Goal: Task Accomplishment & Management: Complete application form

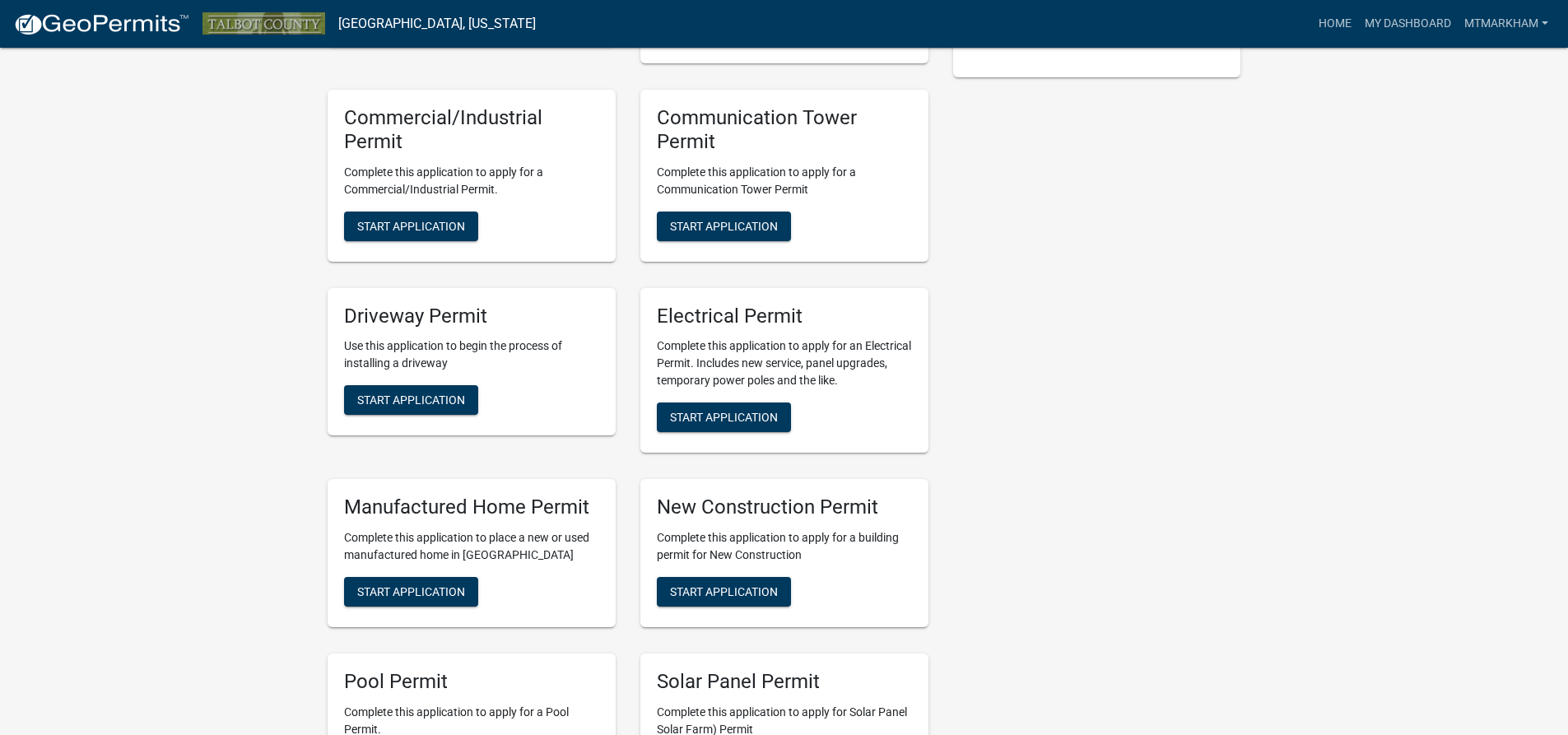
scroll to position [577, 0]
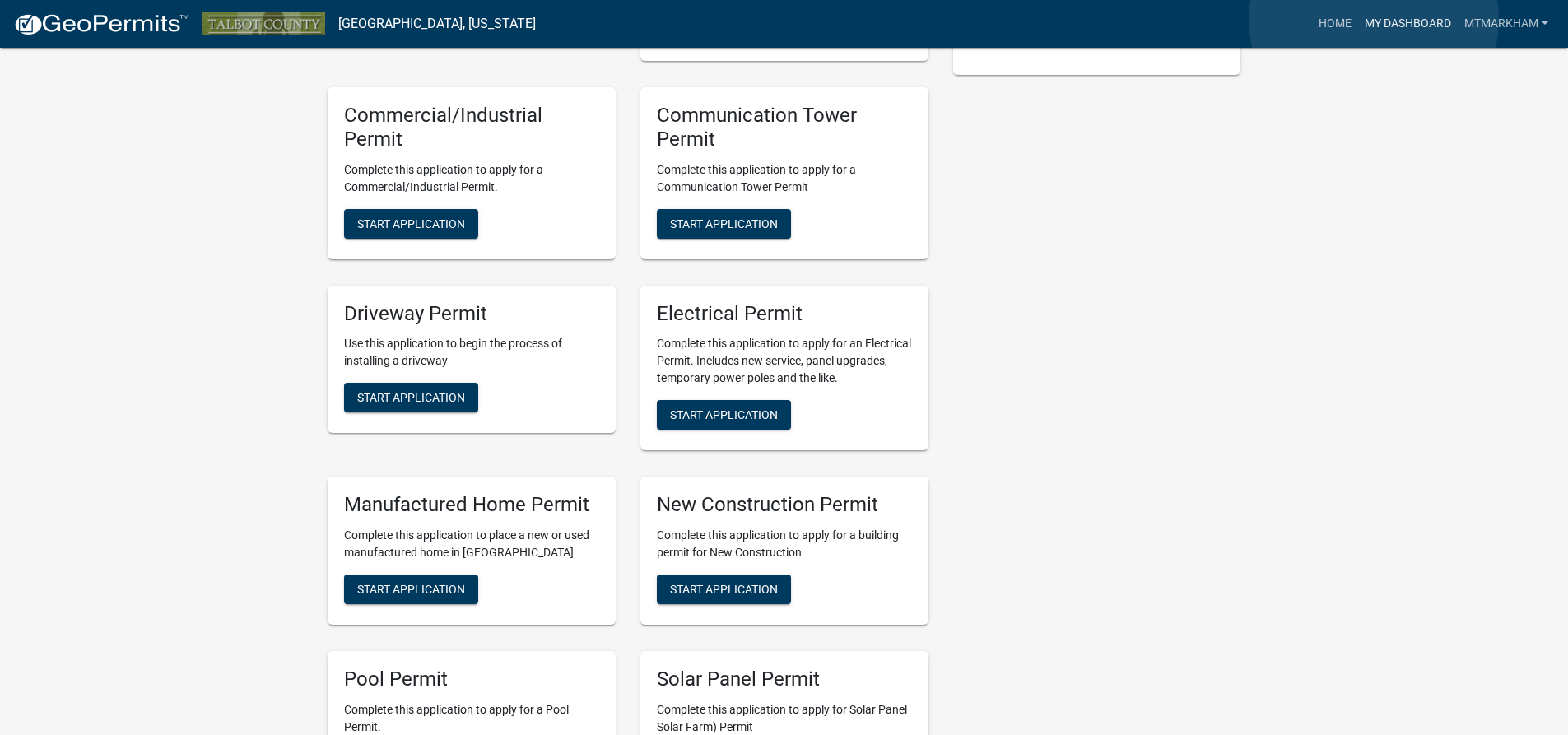
click at [1374, 19] on link "My Dashboard" at bounding box center [1408, 24] width 100 height 31
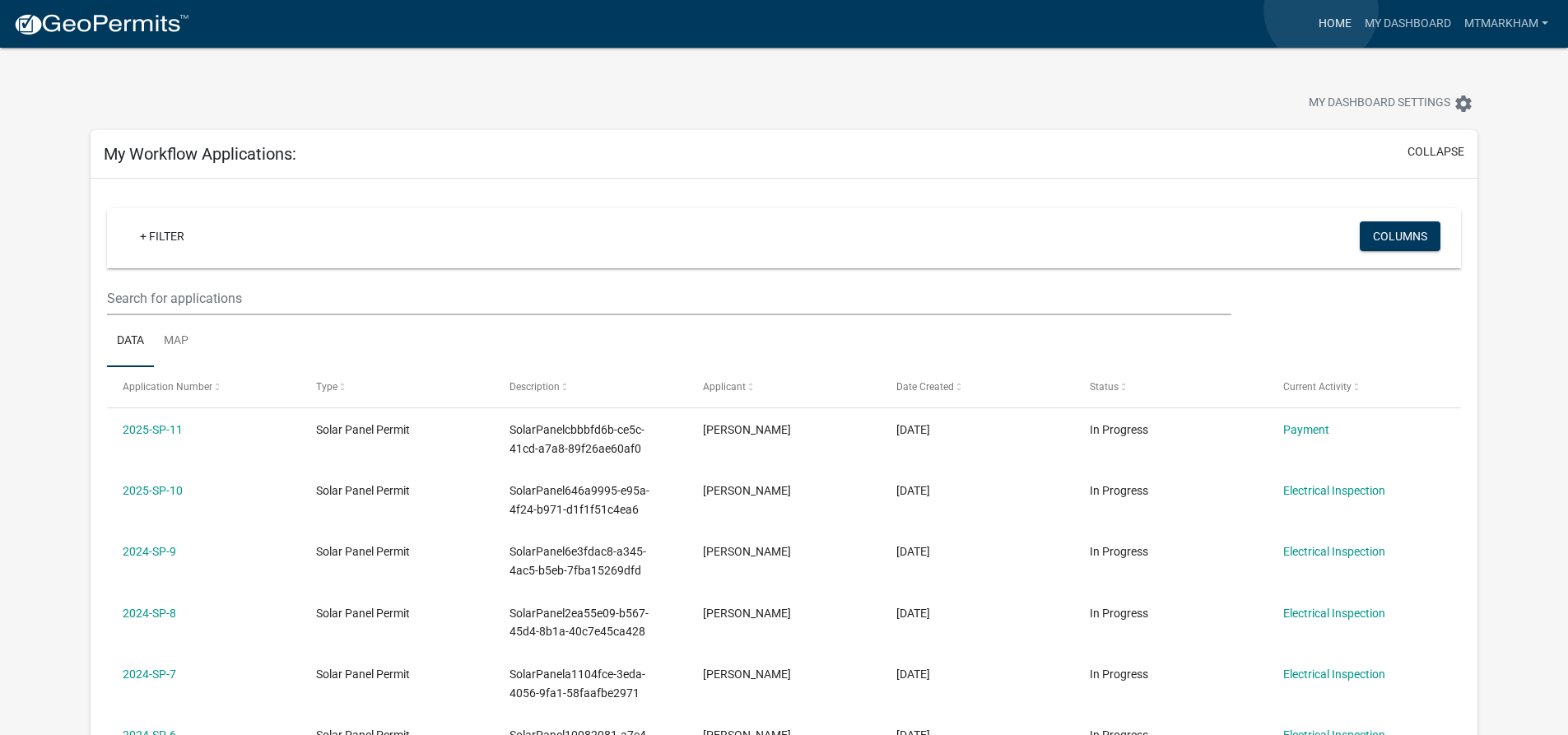
click at [1321, 10] on link "Home" at bounding box center [1336, 24] width 46 height 31
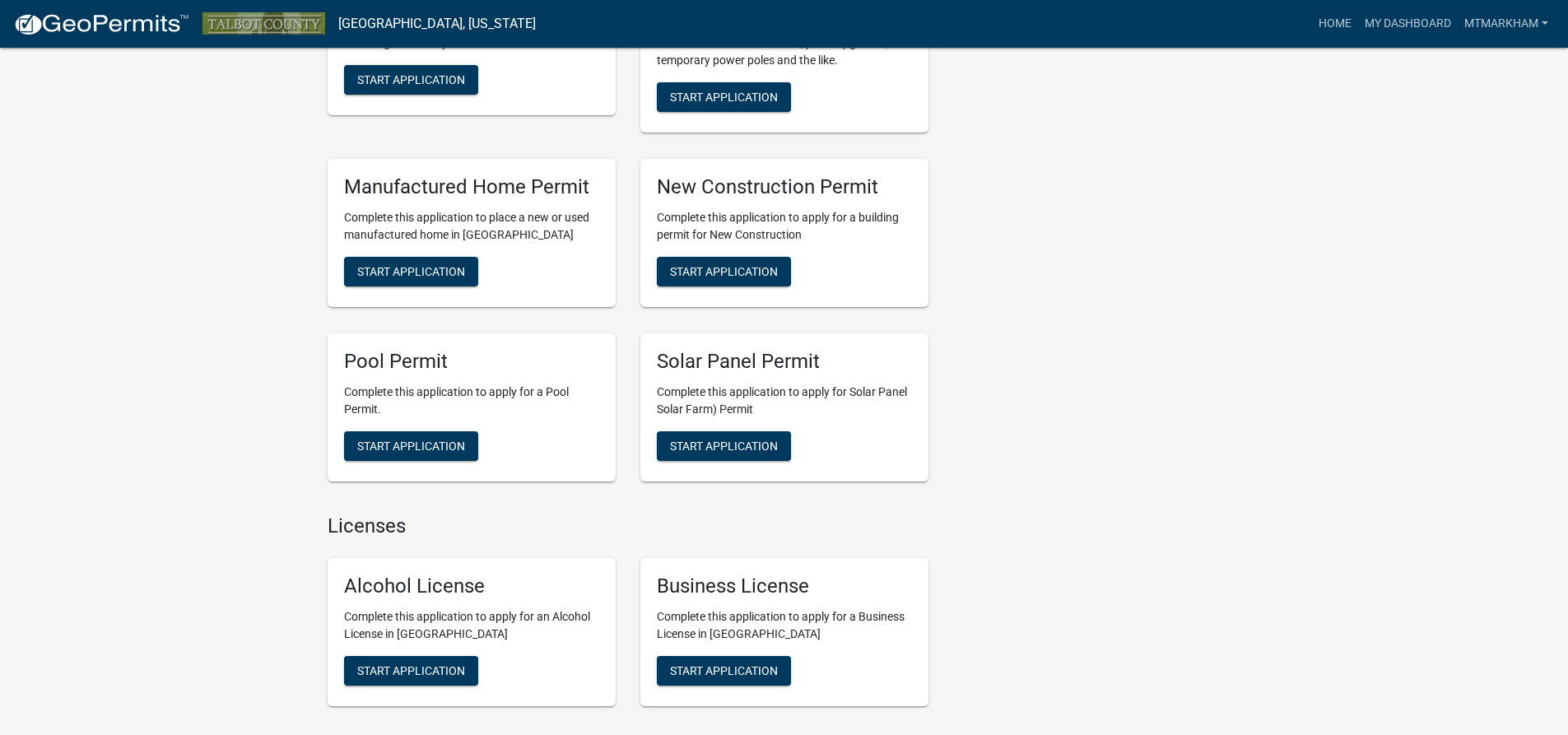
scroll to position [905, 0]
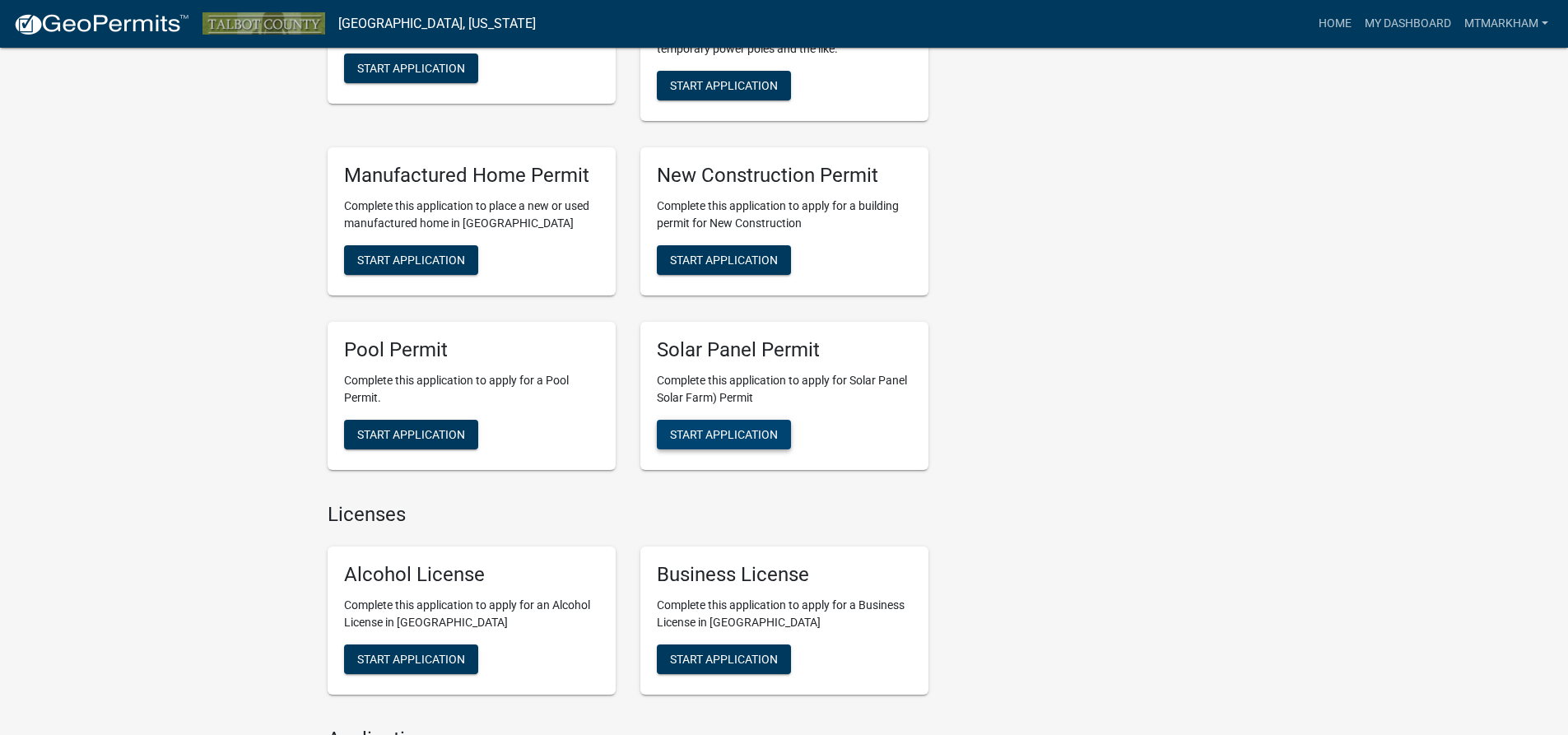
click at [715, 430] on span "Start Application" at bounding box center [724, 434] width 108 height 13
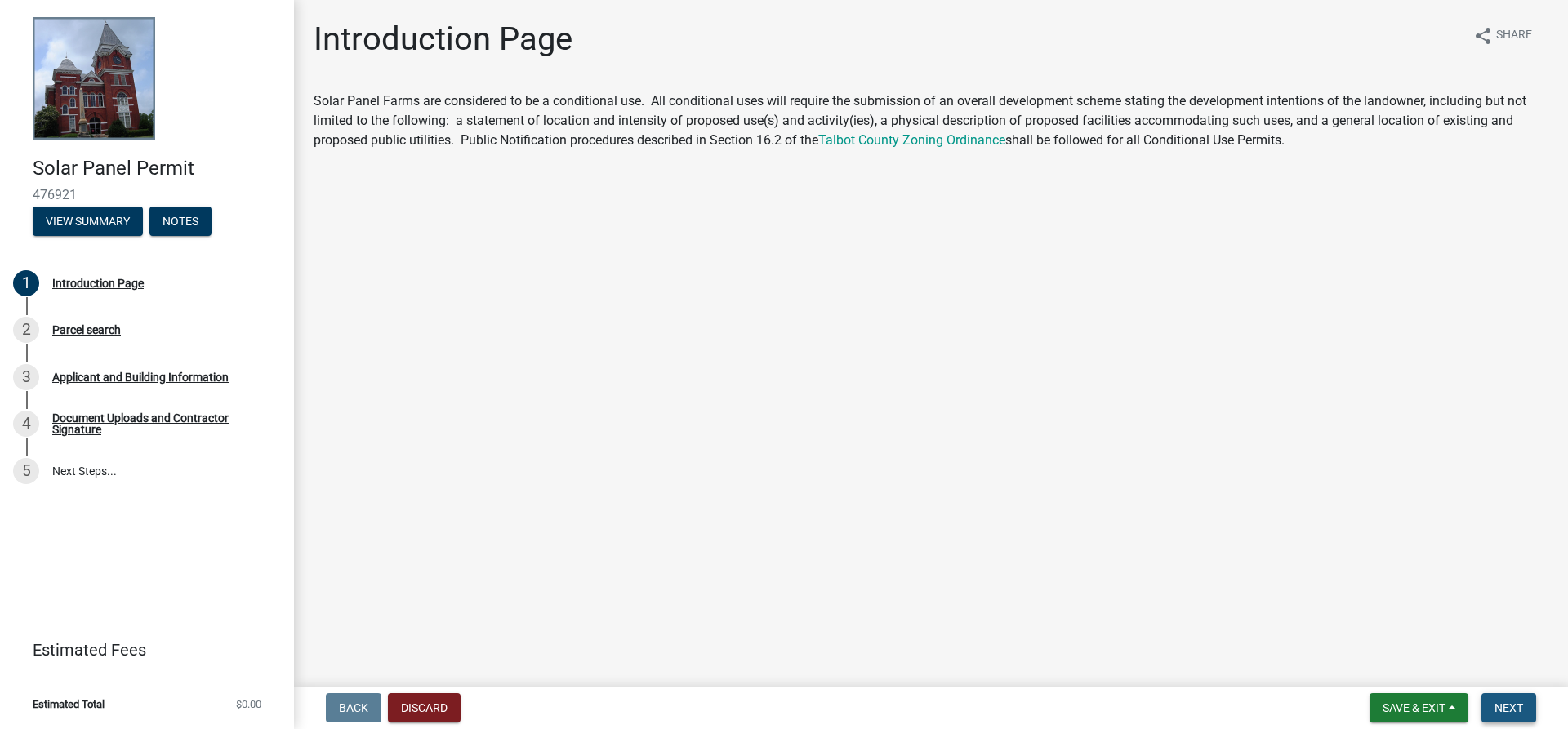
click at [1507, 703] on span "Next" at bounding box center [1507, 708] width 28 height 13
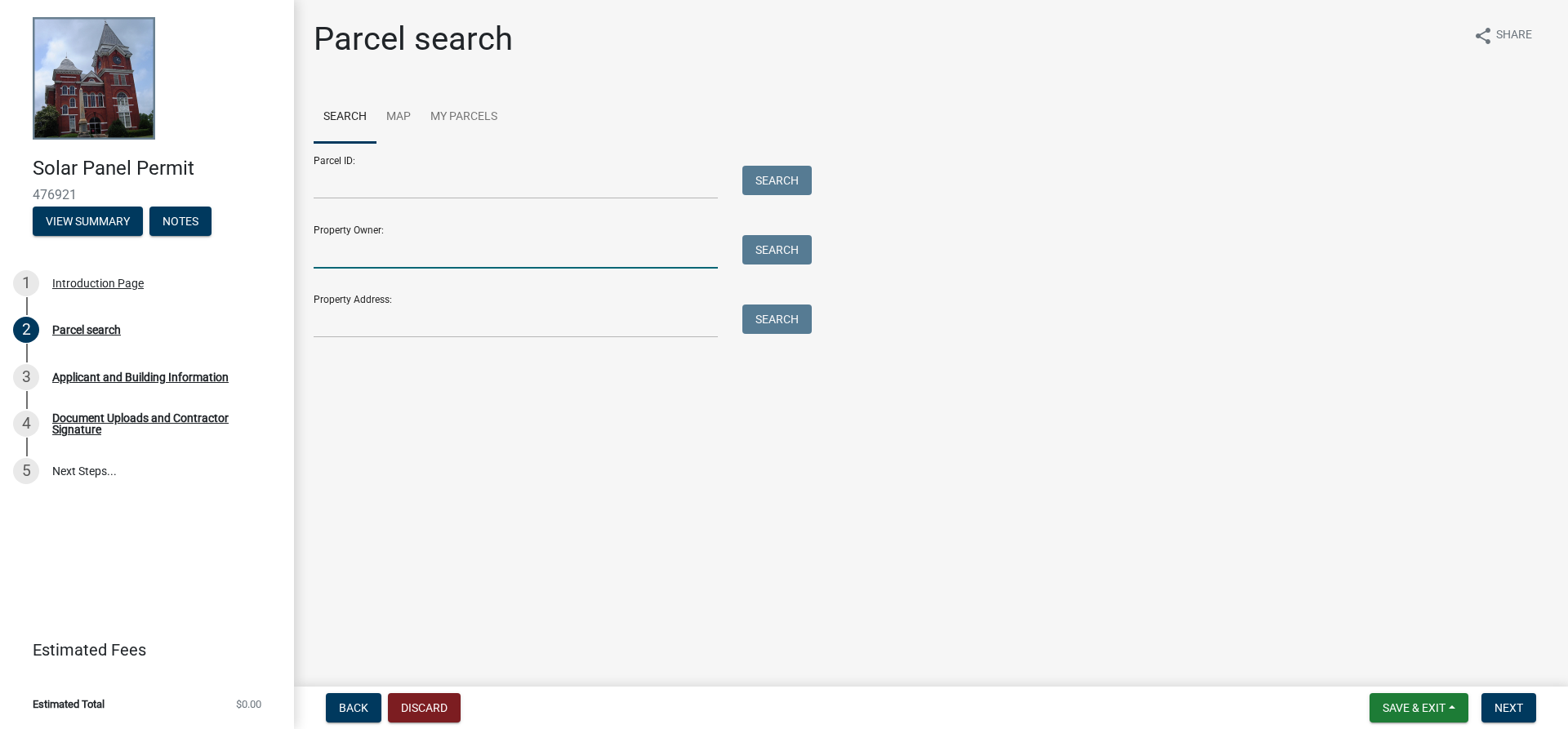
click at [394, 251] on input "Property Owner:" at bounding box center [516, 252] width 404 height 33
type input "2"
click at [320, 340] on div "Parcel search share Share Search Map My Parcels Parcel ID: Search Property Owne…" at bounding box center [930, 185] width 1259 height 333
click at [327, 329] on input "Property Address:" at bounding box center [516, 321] width 404 height 33
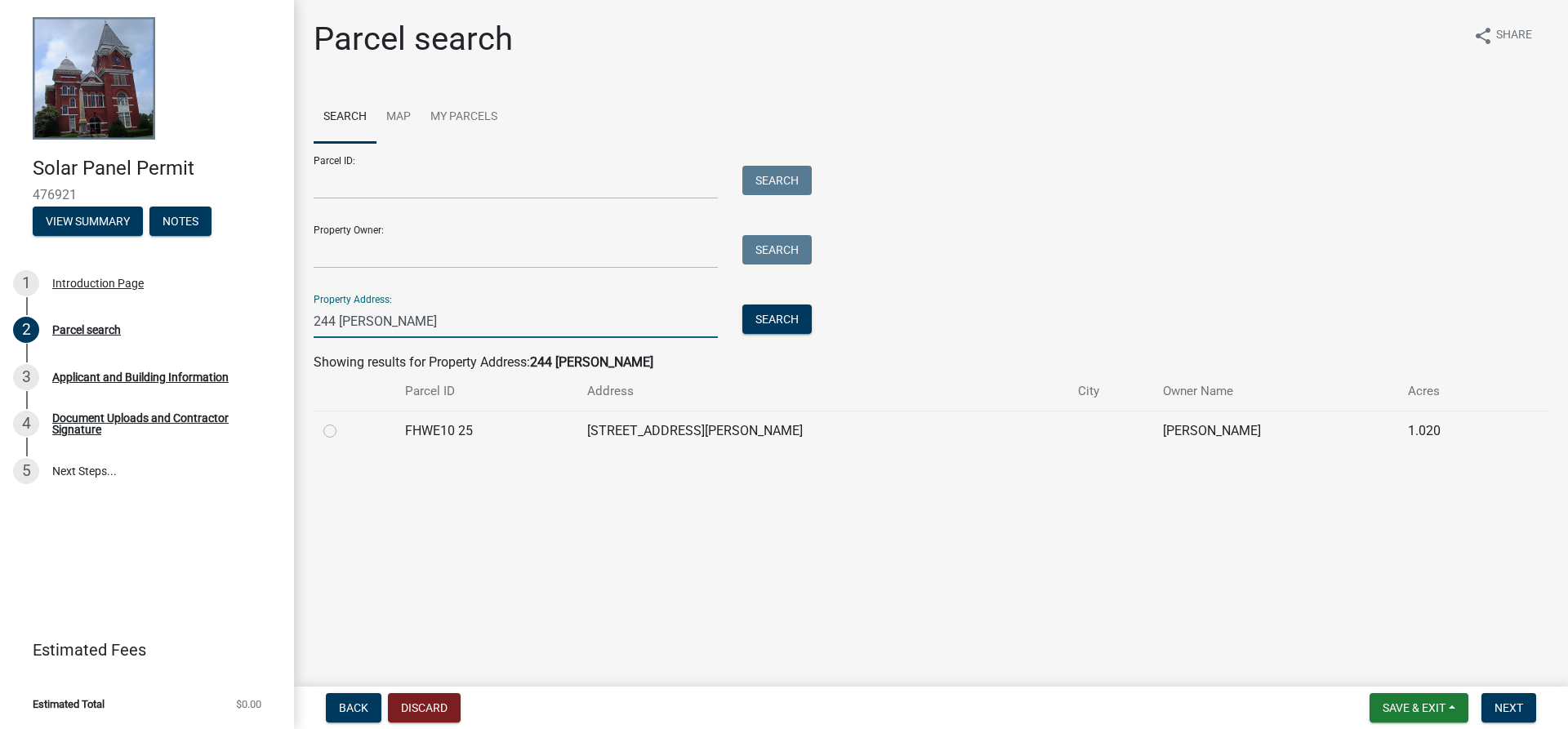
type input "244 [PERSON_NAME]"
click at [510, 430] on td "FHWE10 25" at bounding box center [486, 431] width 182 height 40
click at [336, 420] on td at bounding box center [354, 431] width 82 height 40
click at [343, 421] on label at bounding box center [343, 421] width 0 height 0
click at [343, 426] on 25 "radio" at bounding box center [349, 427] width 11 height 11
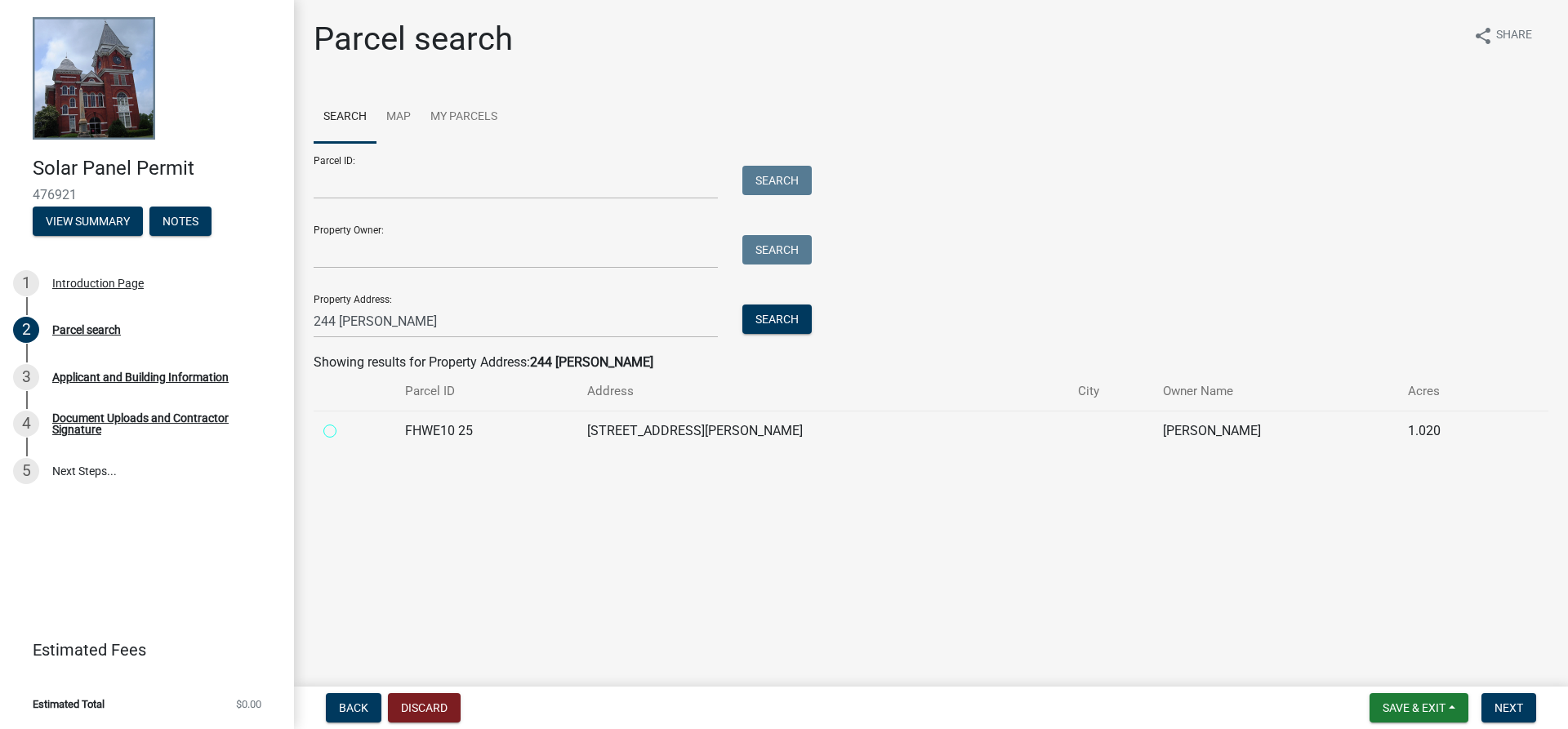
radio 25 "true"
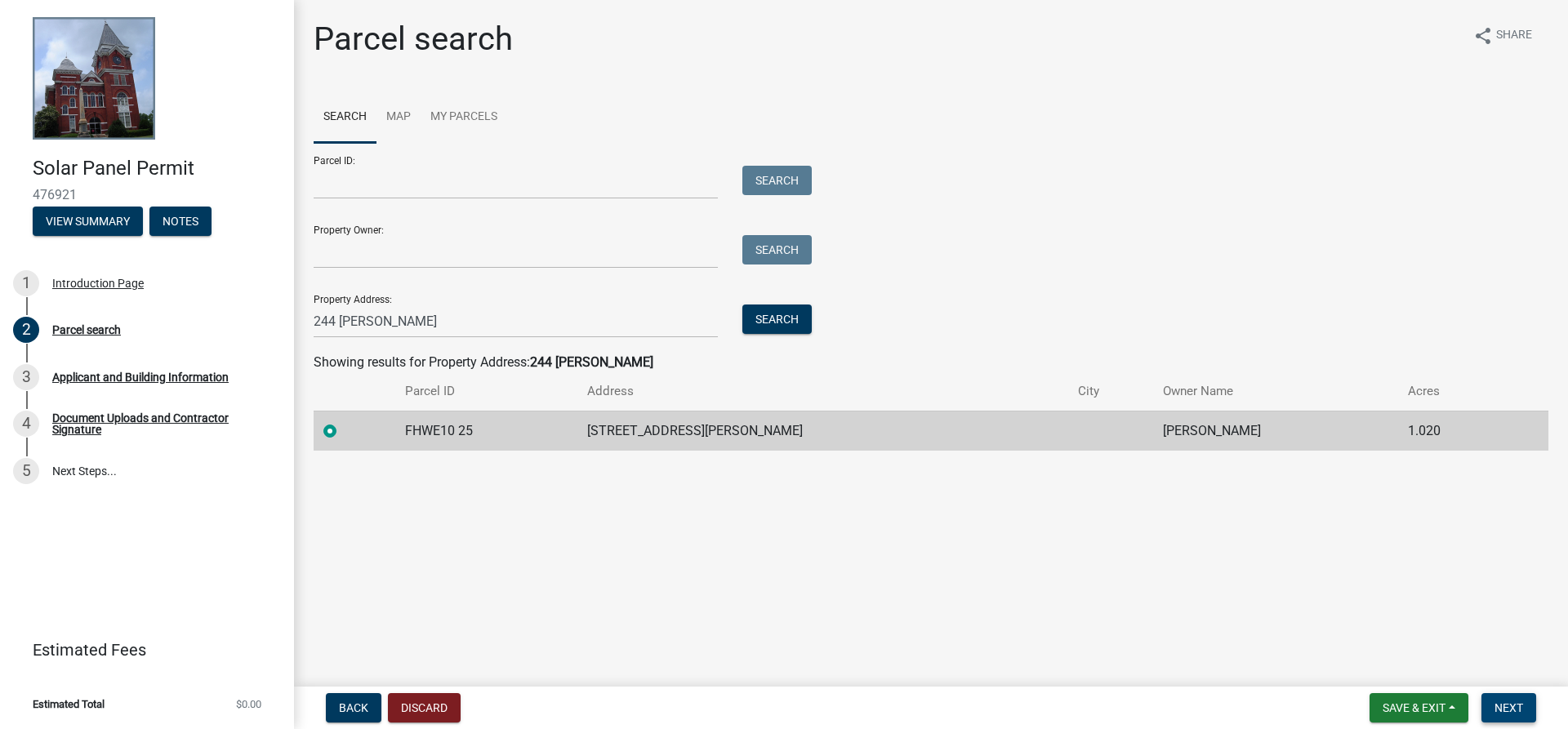
click at [1516, 713] on span "Next" at bounding box center [1507, 708] width 28 height 13
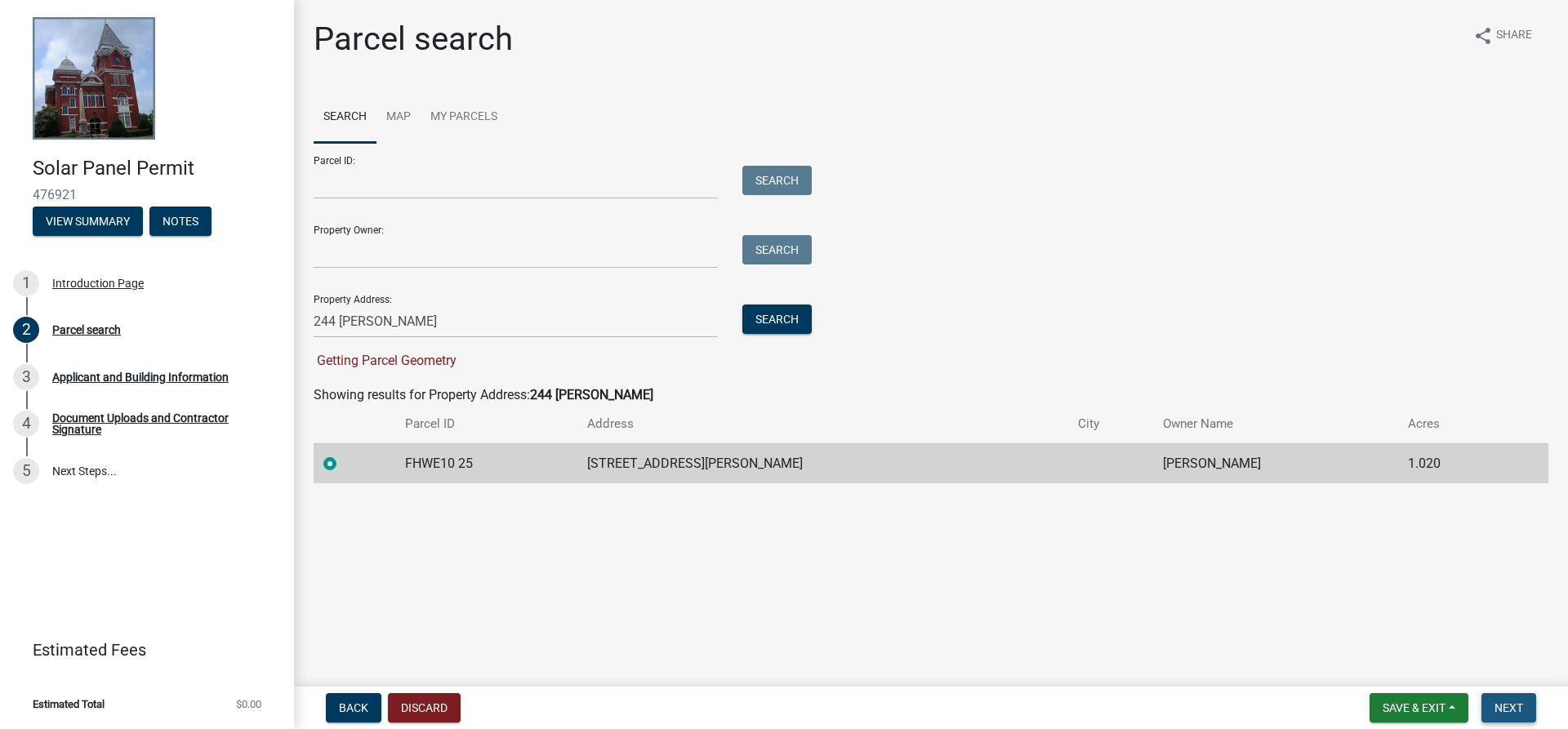
click at [1512, 695] on button "Next" at bounding box center [1508, 708] width 55 height 29
click at [1153, 467] on td "[PERSON_NAME]" at bounding box center [1275, 464] width 245 height 40
click at [1495, 701] on span "Next" at bounding box center [1507, 708] width 28 height 13
click at [1448, 712] on button "Save & Exit" at bounding box center [1418, 708] width 99 height 29
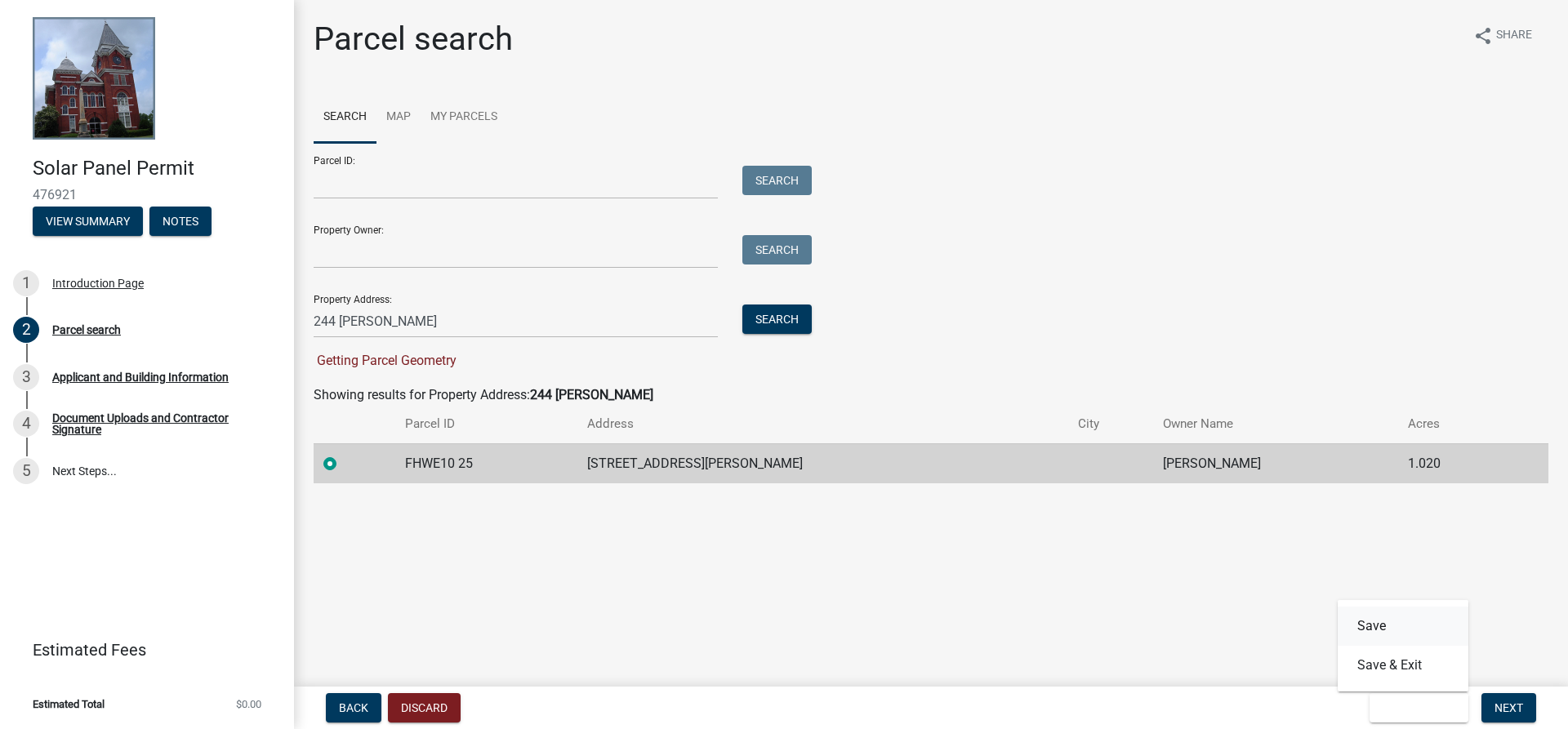
click at [1394, 622] on button "Save" at bounding box center [1403, 626] width 130 height 39
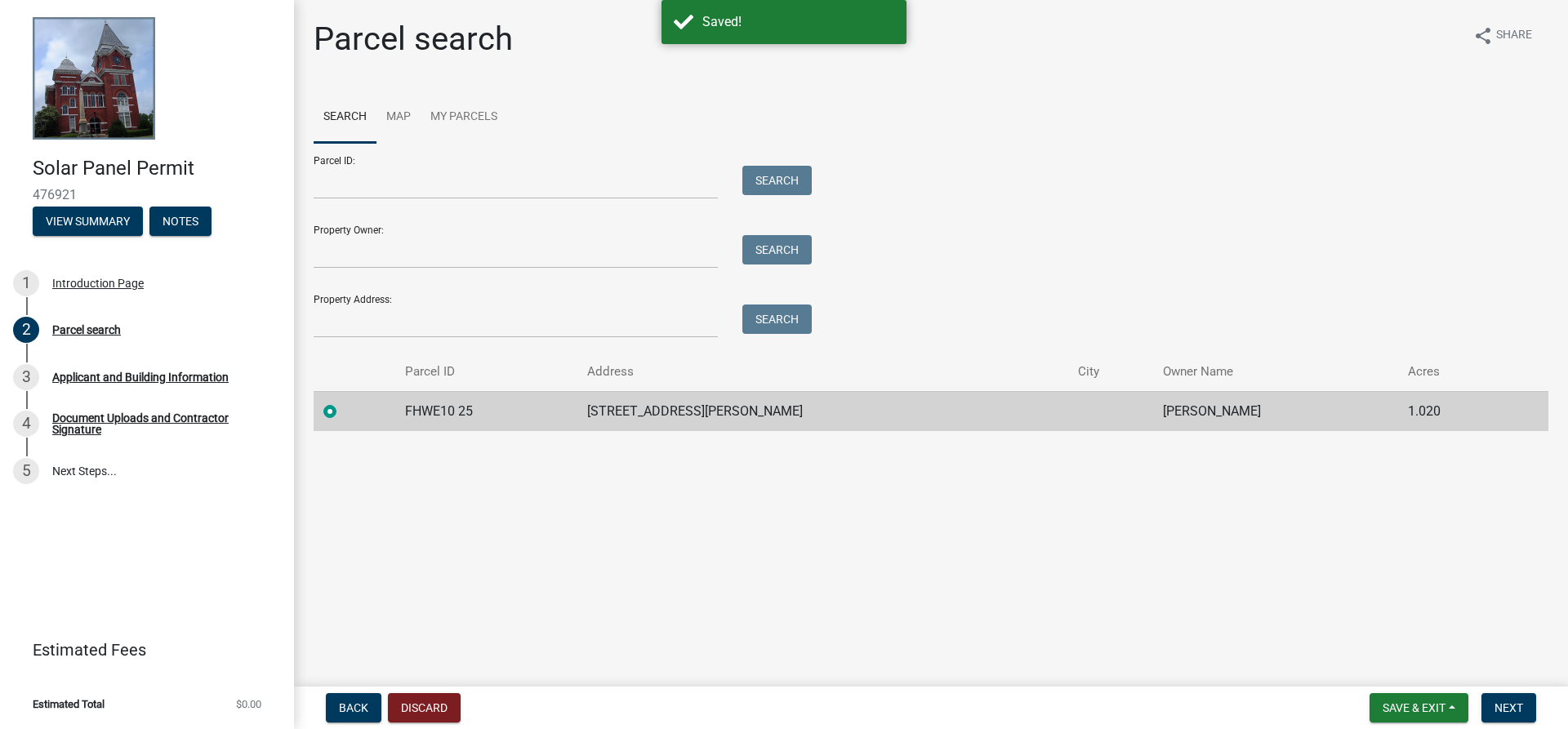
click at [650, 405] on td "[STREET_ADDRESS][PERSON_NAME]" at bounding box center [823, 411] width 490 height 40
click at [343, 402] on label at bounding box center [343, 402] width 0 height 0
click at [343, 411] on 25 "radio" at bounding box center [349, 408] width 11 height 11
drag, startPoint x: 329, startPoint y: 411, endPoint x: 409, endPoint y: 429, distance: 82.0
click at [343, 402] on label at bounding box center [343, 402] width 0 height 0
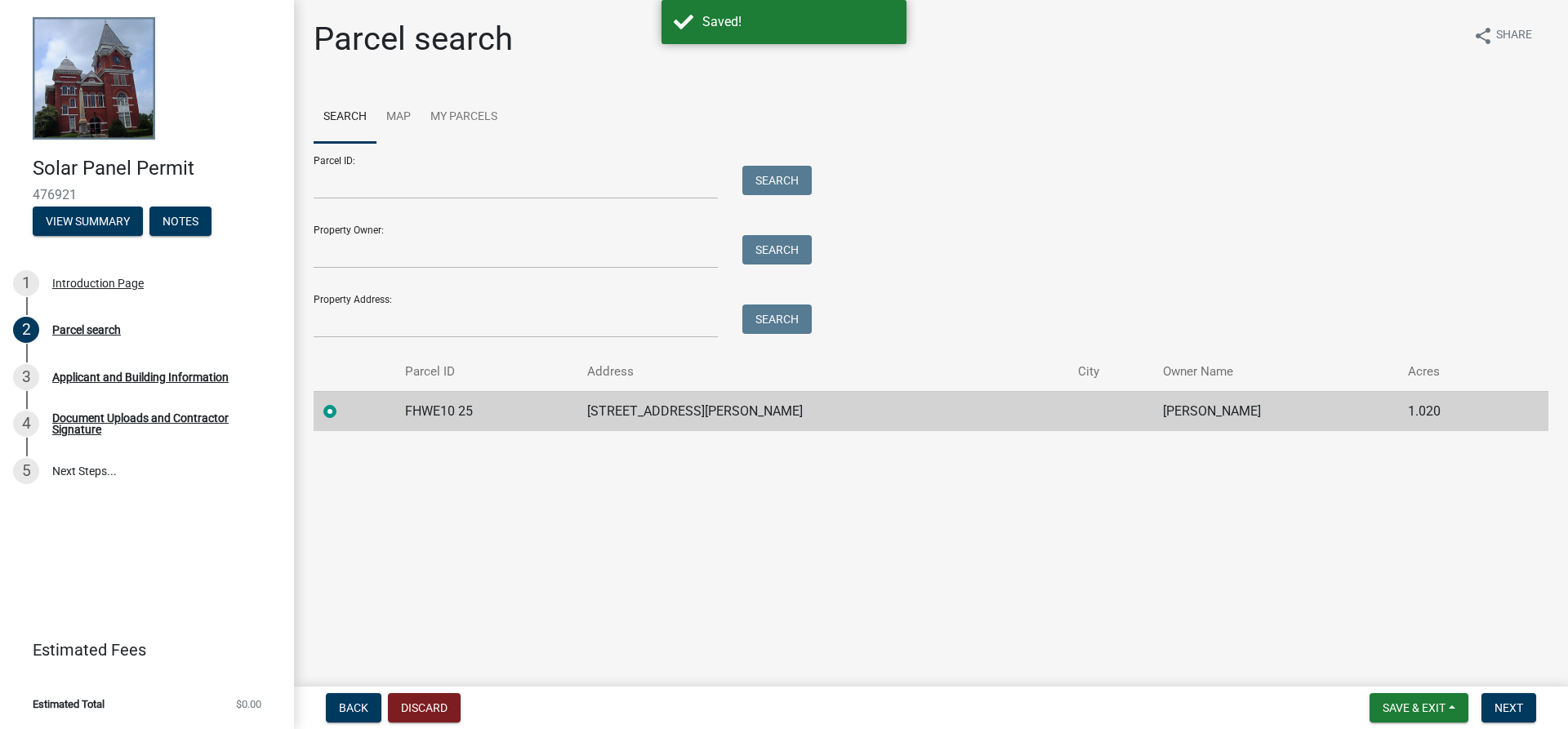
click at [343, 411] on 25 "radio" at bounding box center [349, 408] width 11 height 11
click at [1498, 700] on button "Next" at bounding box center [1508, 708] width 55 height 29
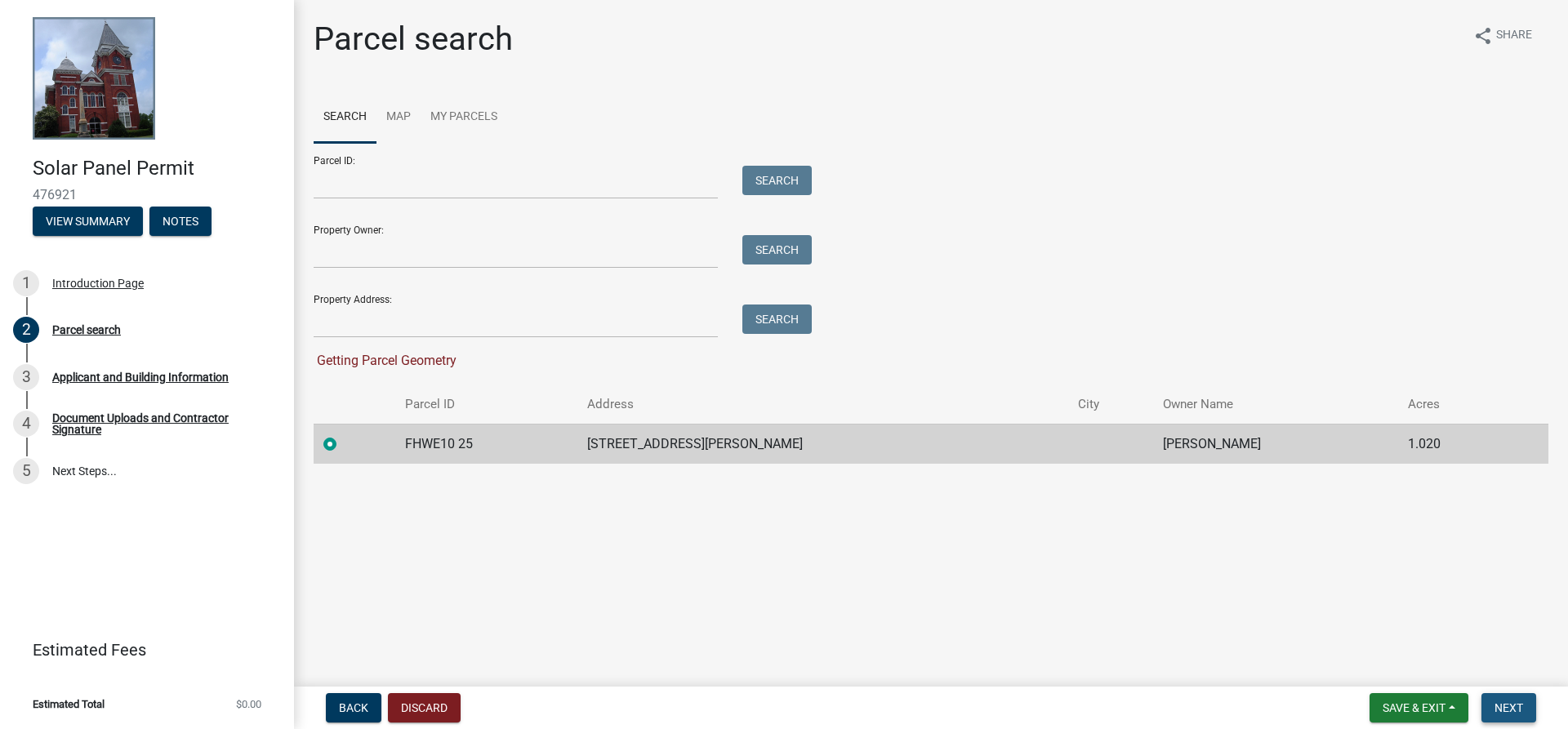
click at [1498, 697] on button "Next" at bounding box center [1508, 708] width 55 height 29
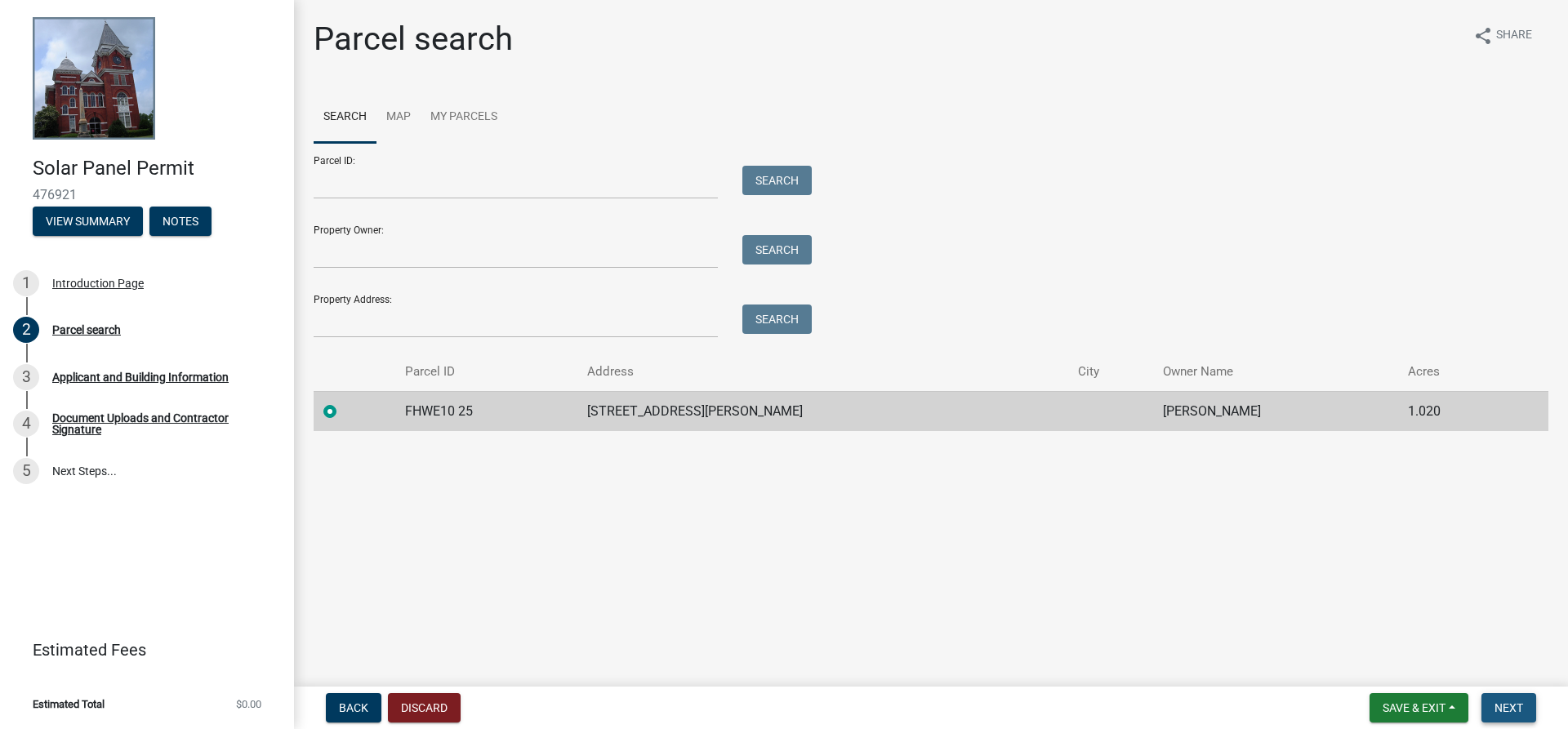
click at [1502, 704] on span "Next" at bounding box center [1507, 708] width 28 height 13
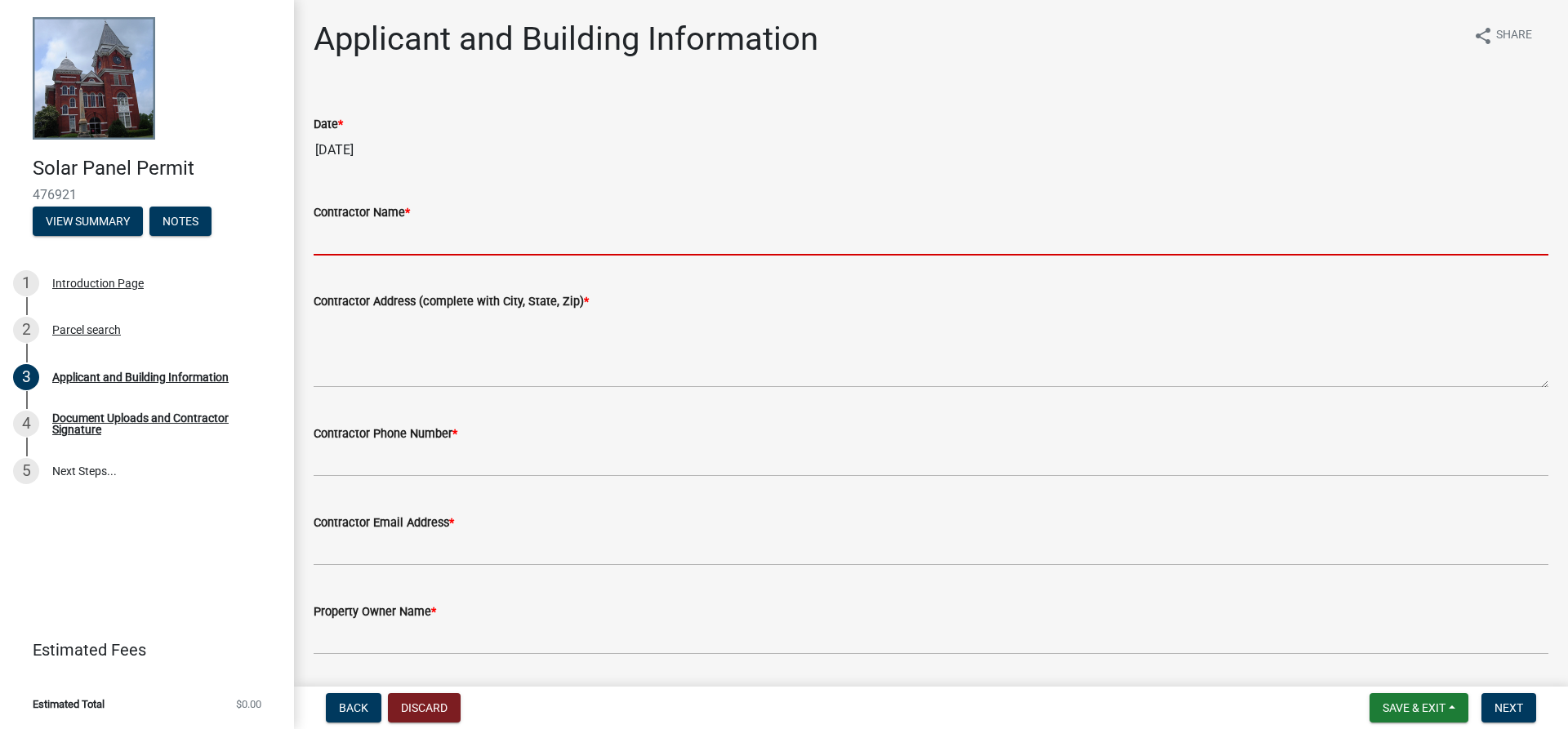
click at [358, 243] on input "Contractor Name *" at bounding box center [931, 239] width 1235 height 33
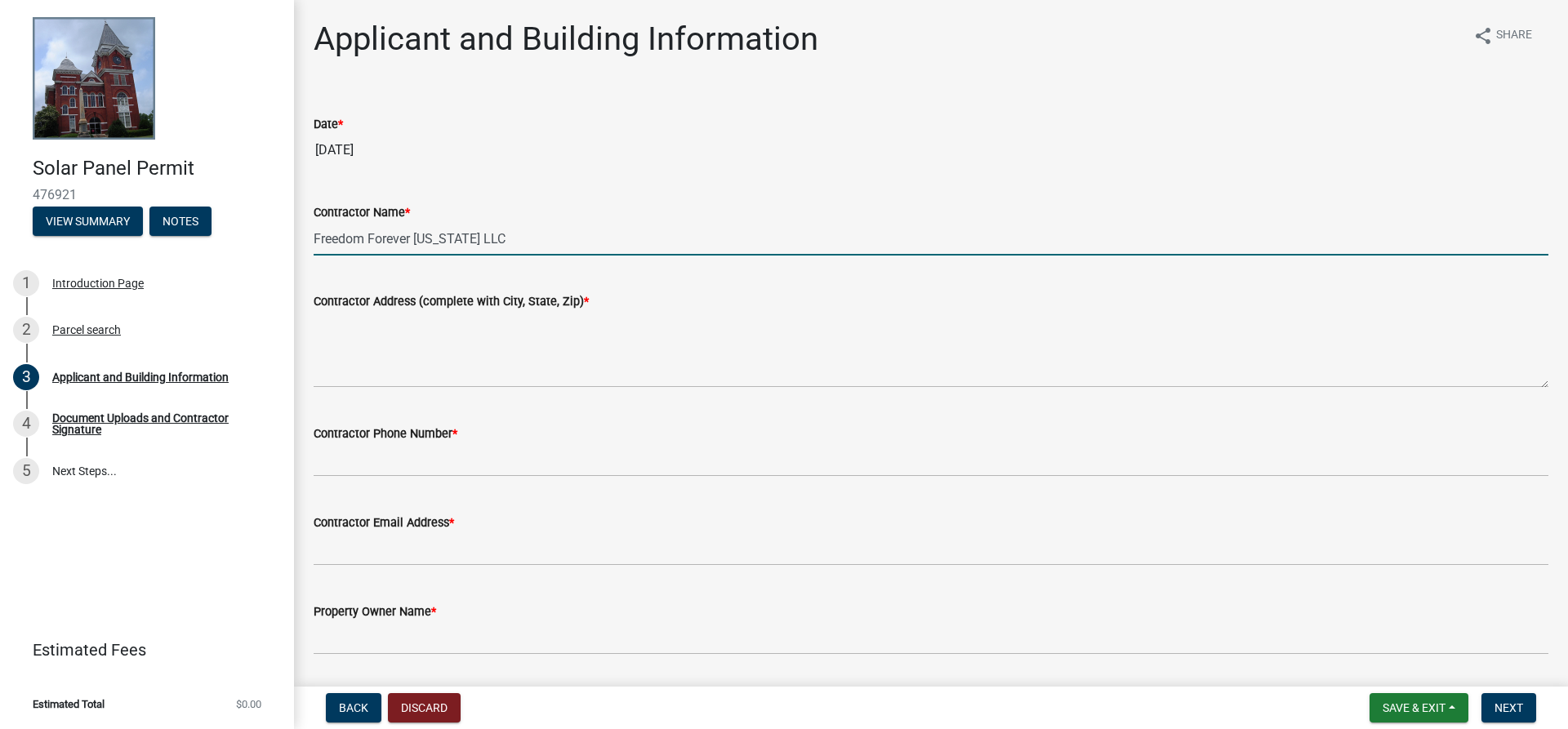
type input "Freedom Forever [US_STATE] LLC"
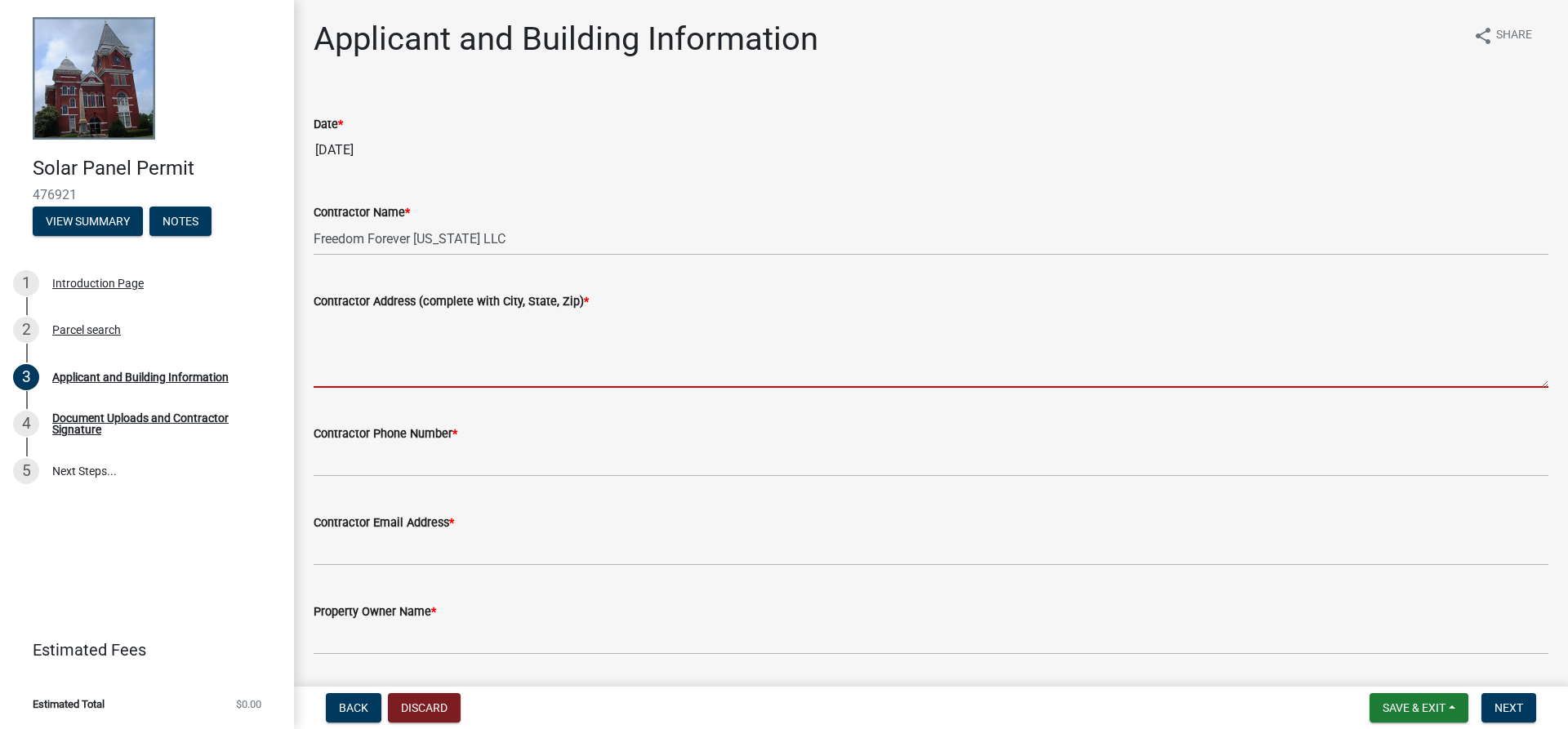
click at [354, 356] on textarea "Contractor Address (complete with City, State, Zip) *" at bounding box center [931, 350] width 1235 height 77
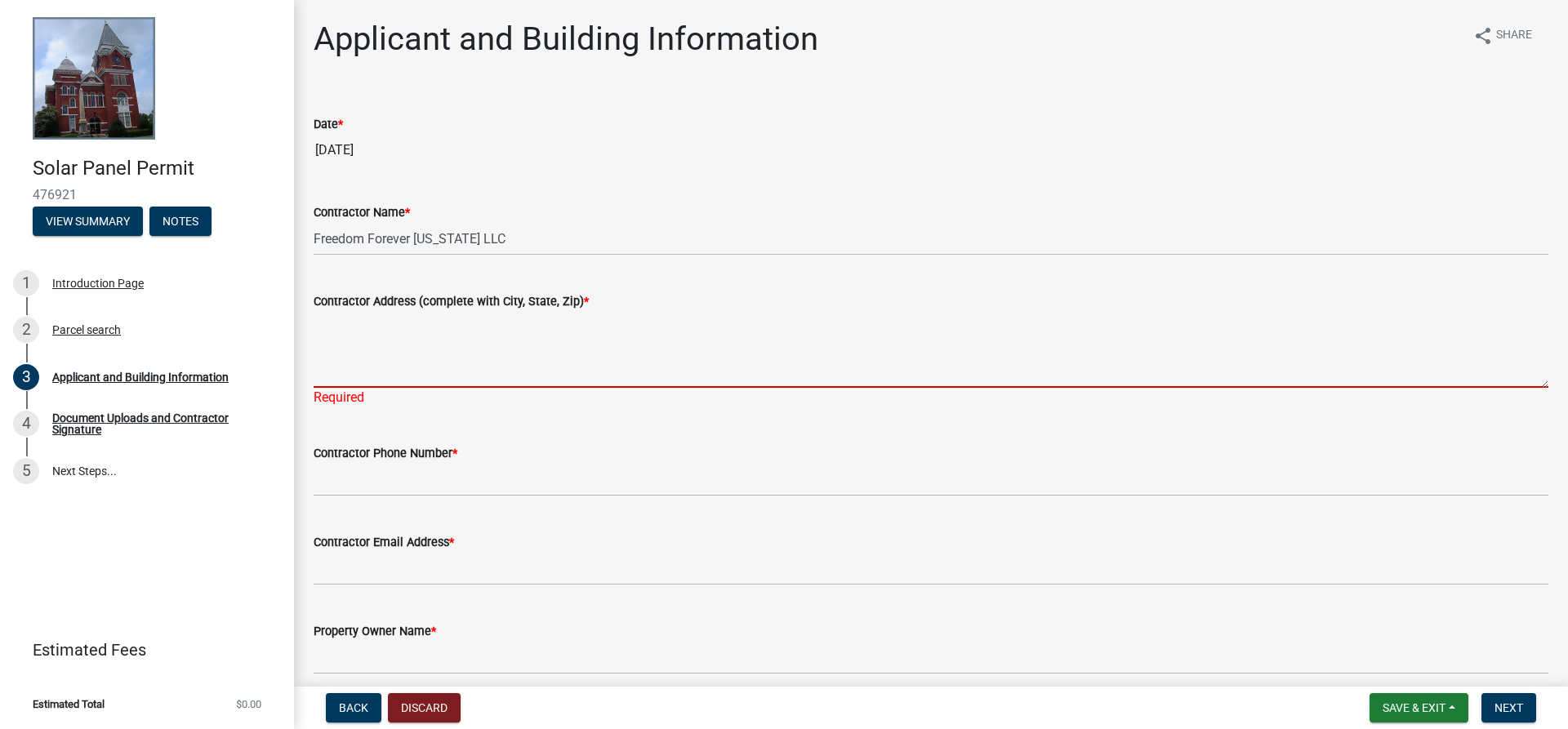
click at [445, 342] on textarea "Contractor Address (complete with City, State, Zip) *" at bounding box center [931, 350] width 1235 height 77
paste textarea "[STREET_ADDRESS]"
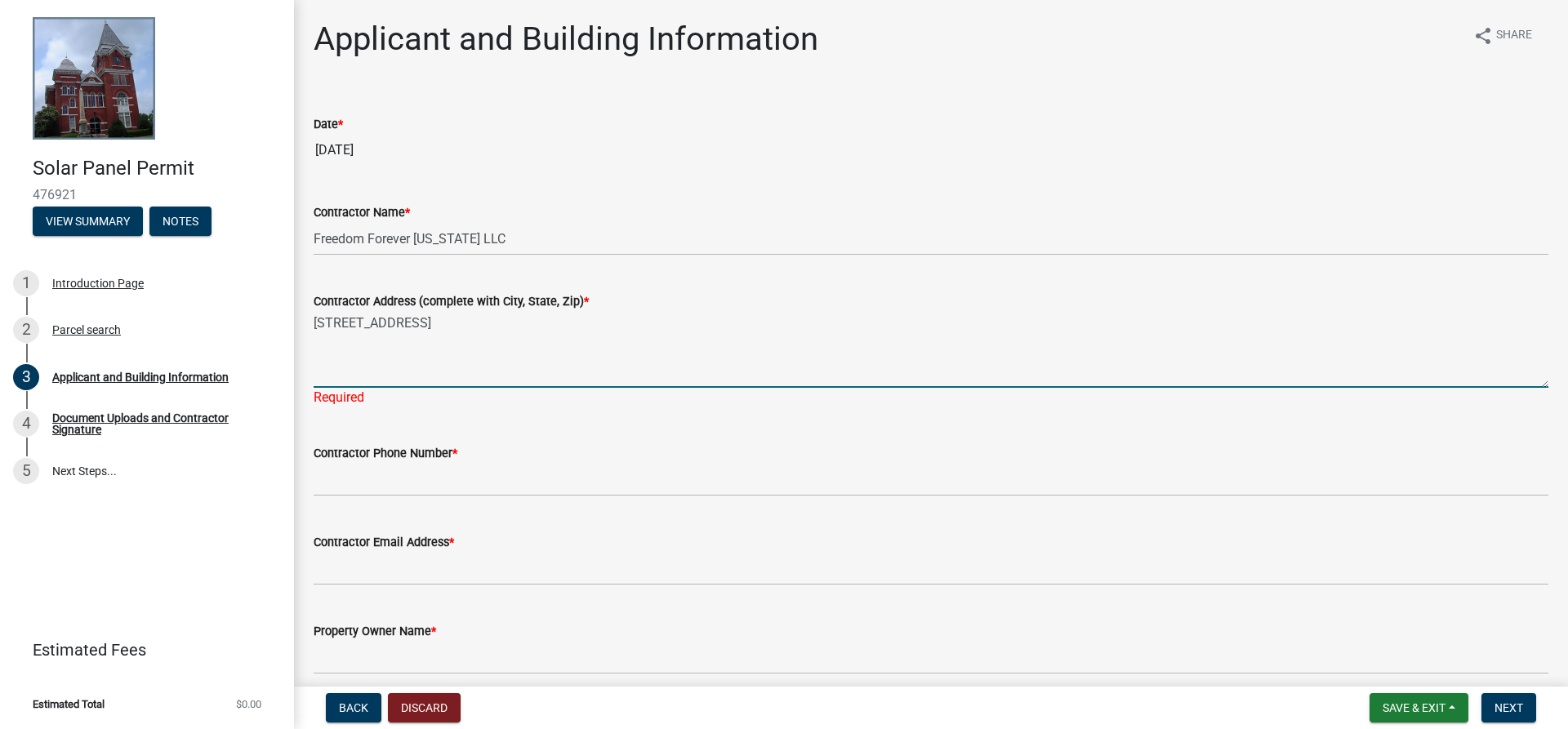
type textarea "[STREET_ADDRESS]"
click at [365, 461] on form "Contractor Phone Number *" at bounding box center [931, 470] width 1235 height 53
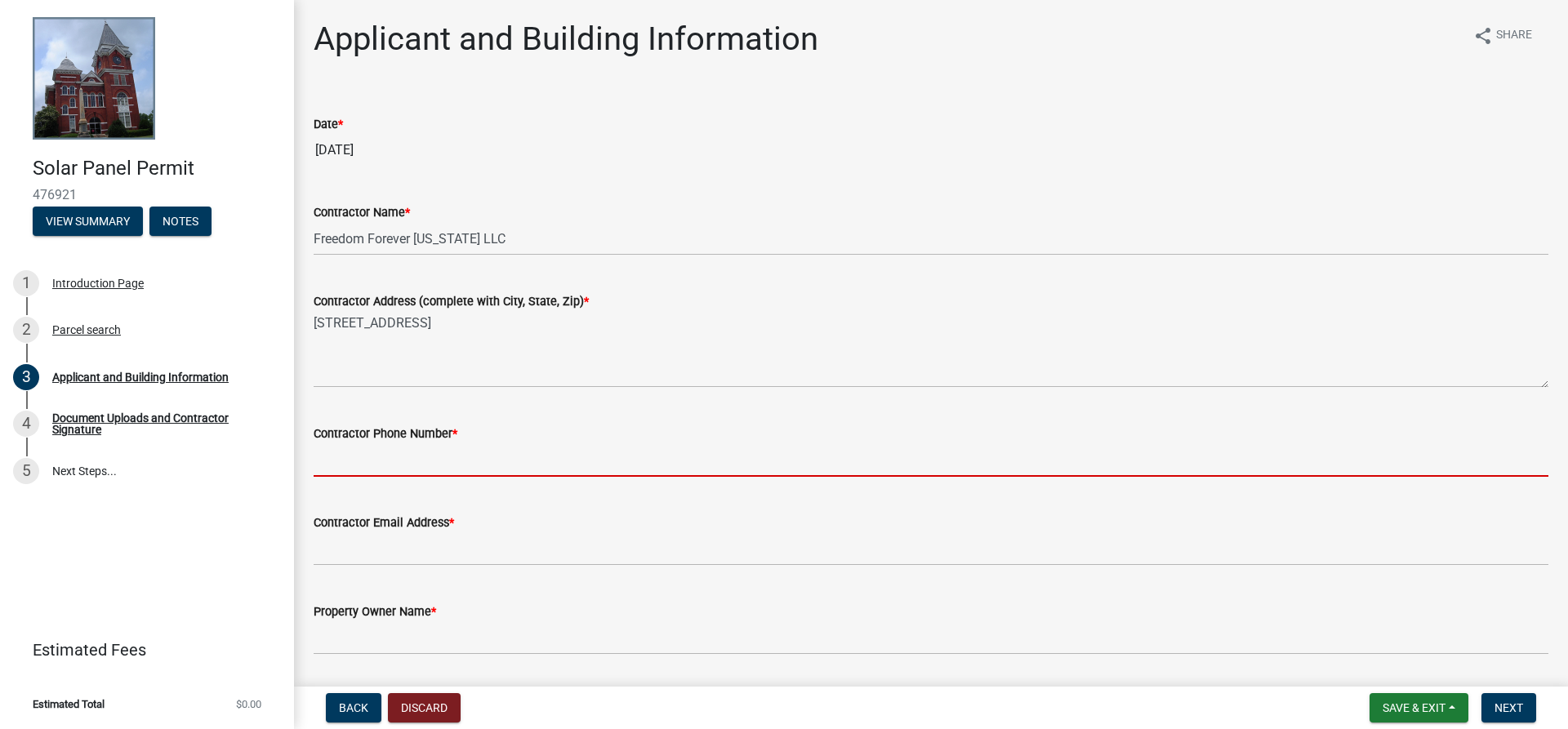
click at [326, 458] on input "Contractor Phone Number *" at bounding box center [931, 460] width 1235 height 33
click at [357, 462] on input "Contractor Phone Number *" at bounding box center [931, 460] width 1235 height 33
type input "4049609558"
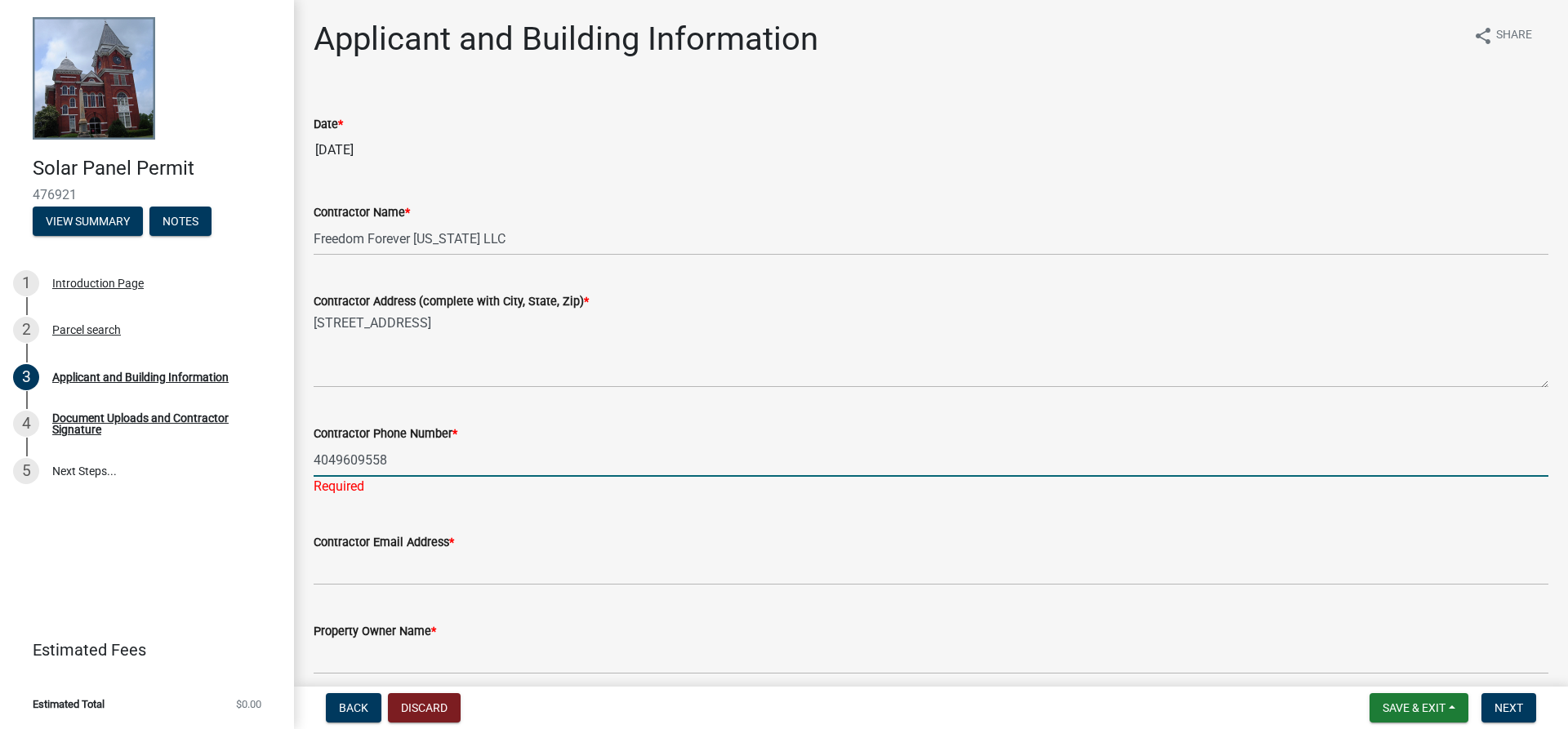
type input "[US_STATE]"
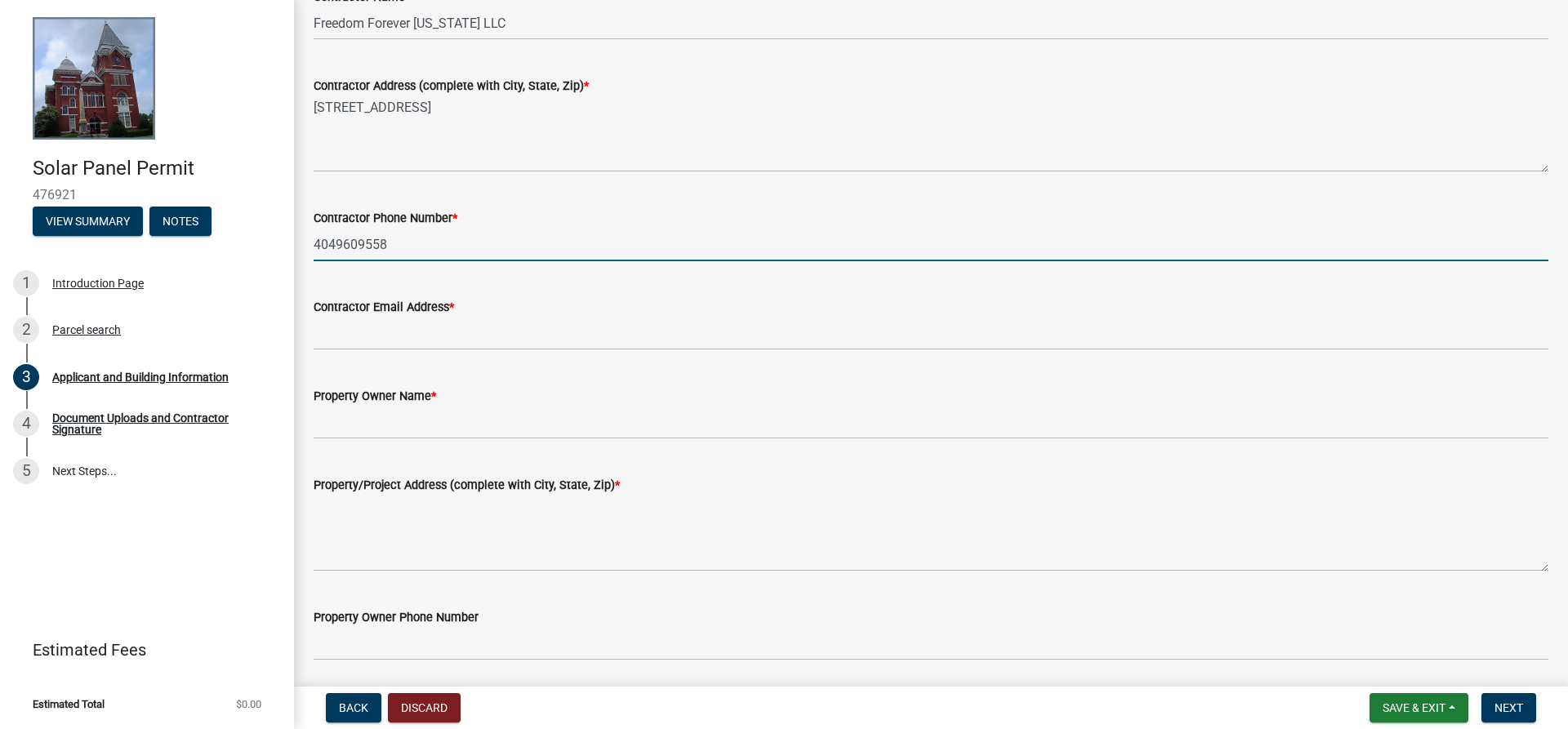
scroll to position [245, 0]
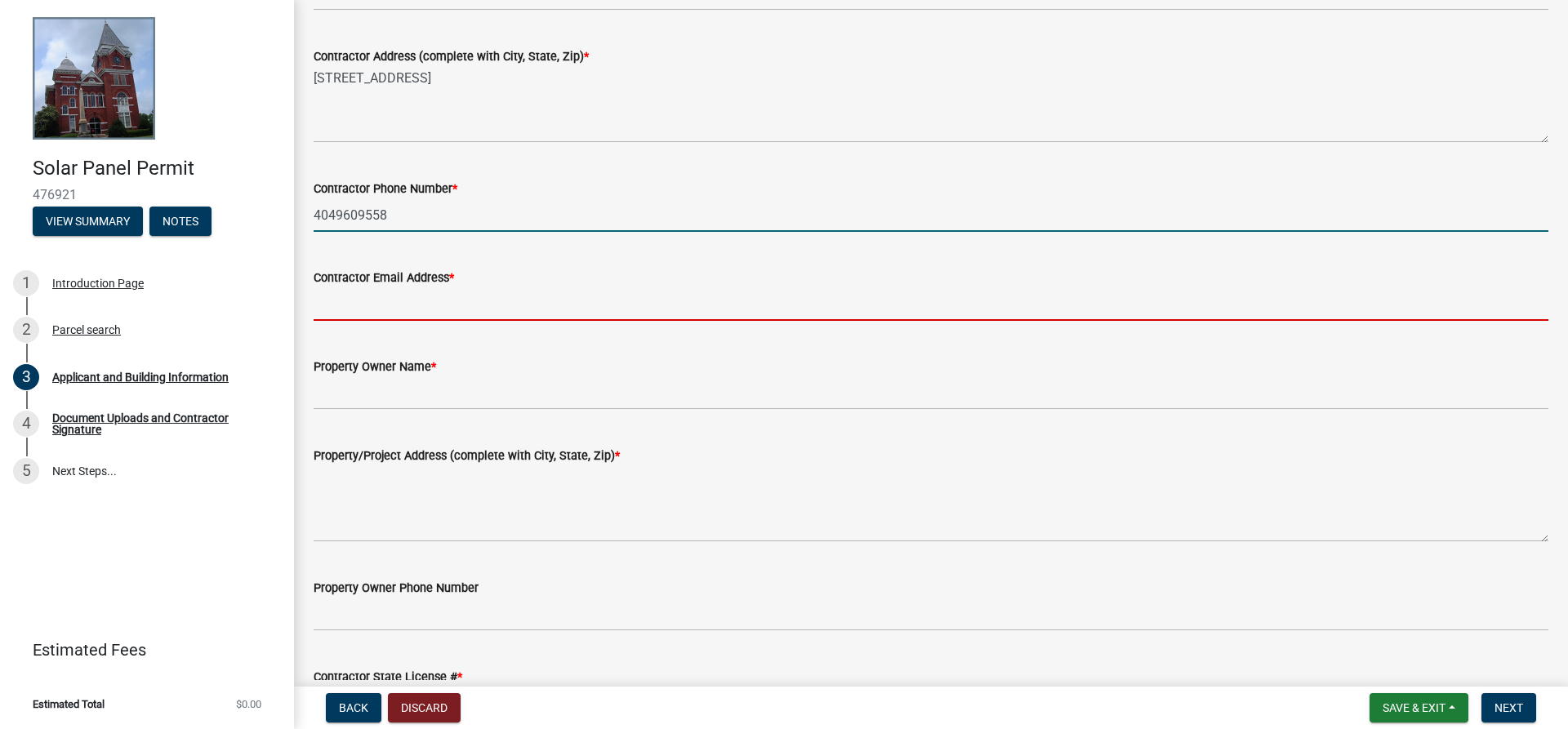
click at [417, 304] on input "Contractor Email Address *" at bounding box center [931, 304] width 1235 height 33
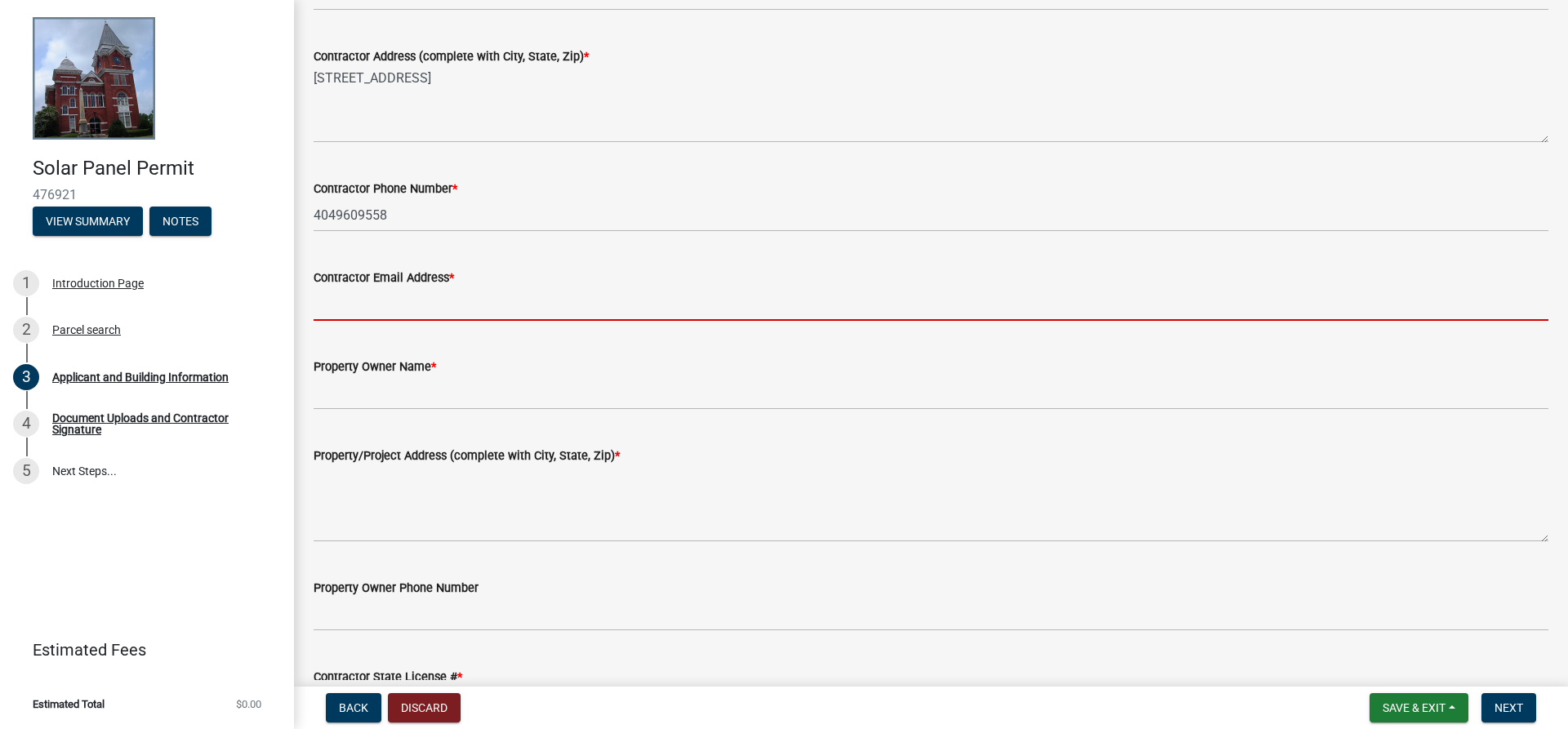
type input "[EMAIL_ADDRESS][DOMAIN_NAME]"
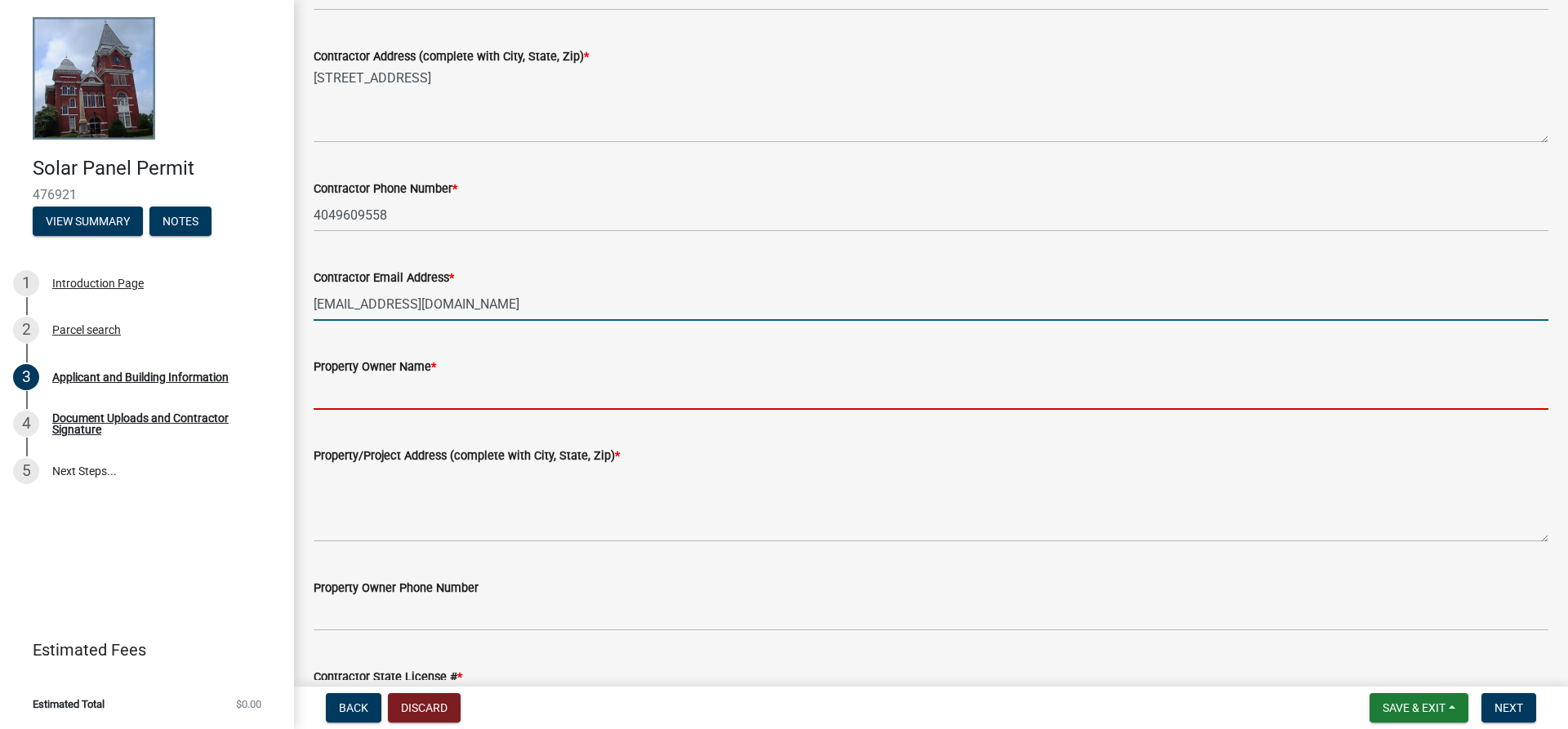
click at [330, 401] on input "Property Owner Name *" at bounding box center [931, 393] width 1235 height 33
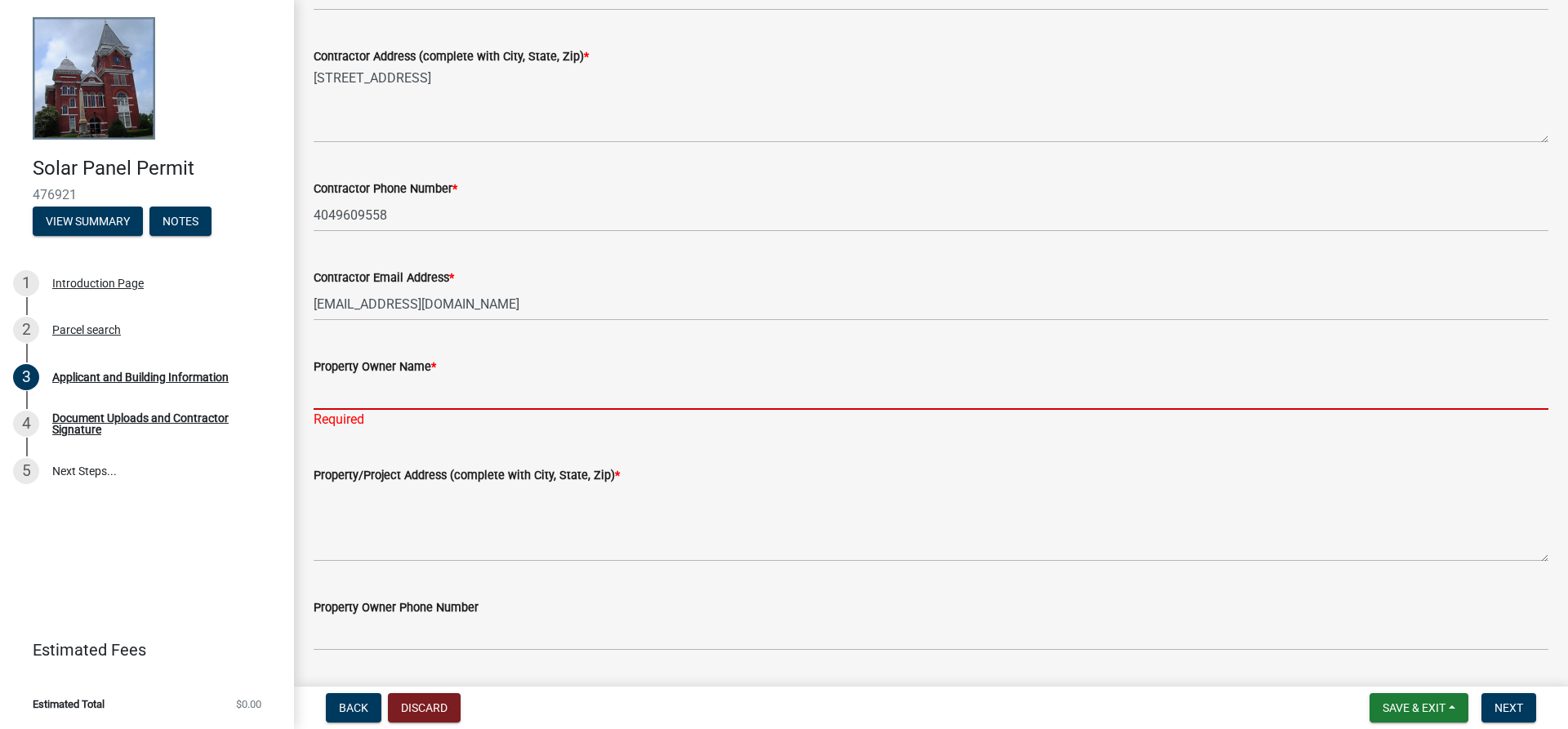
paste input "[PERSON_NAME]"
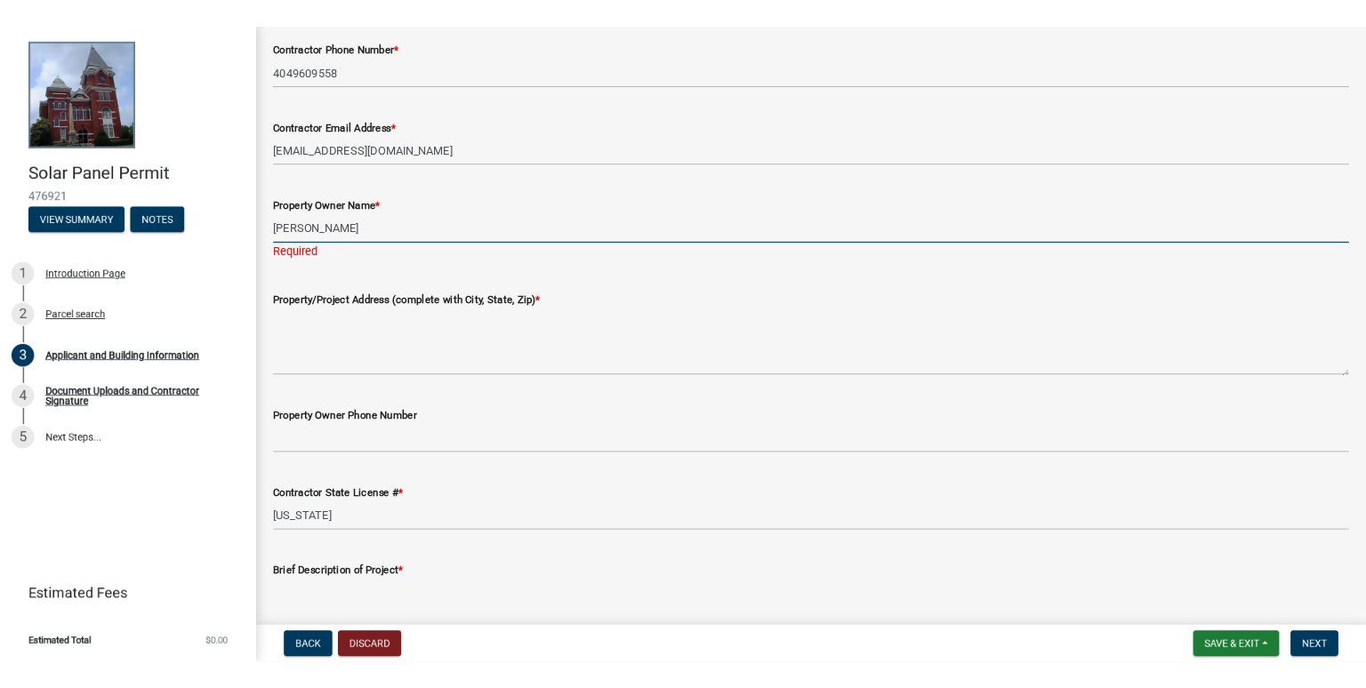
scroll to position [445, 0]
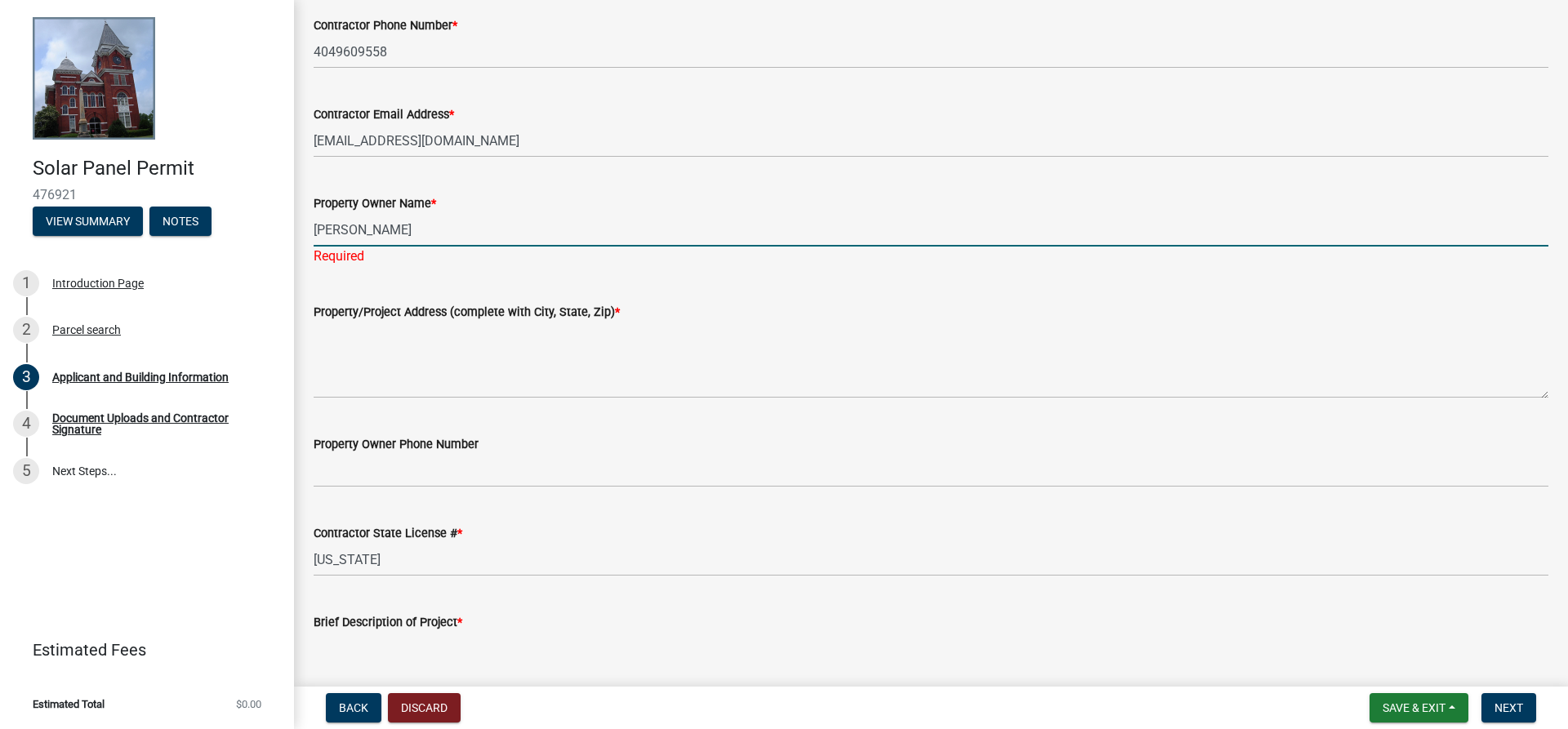
type input "[PERSON_NAME]"
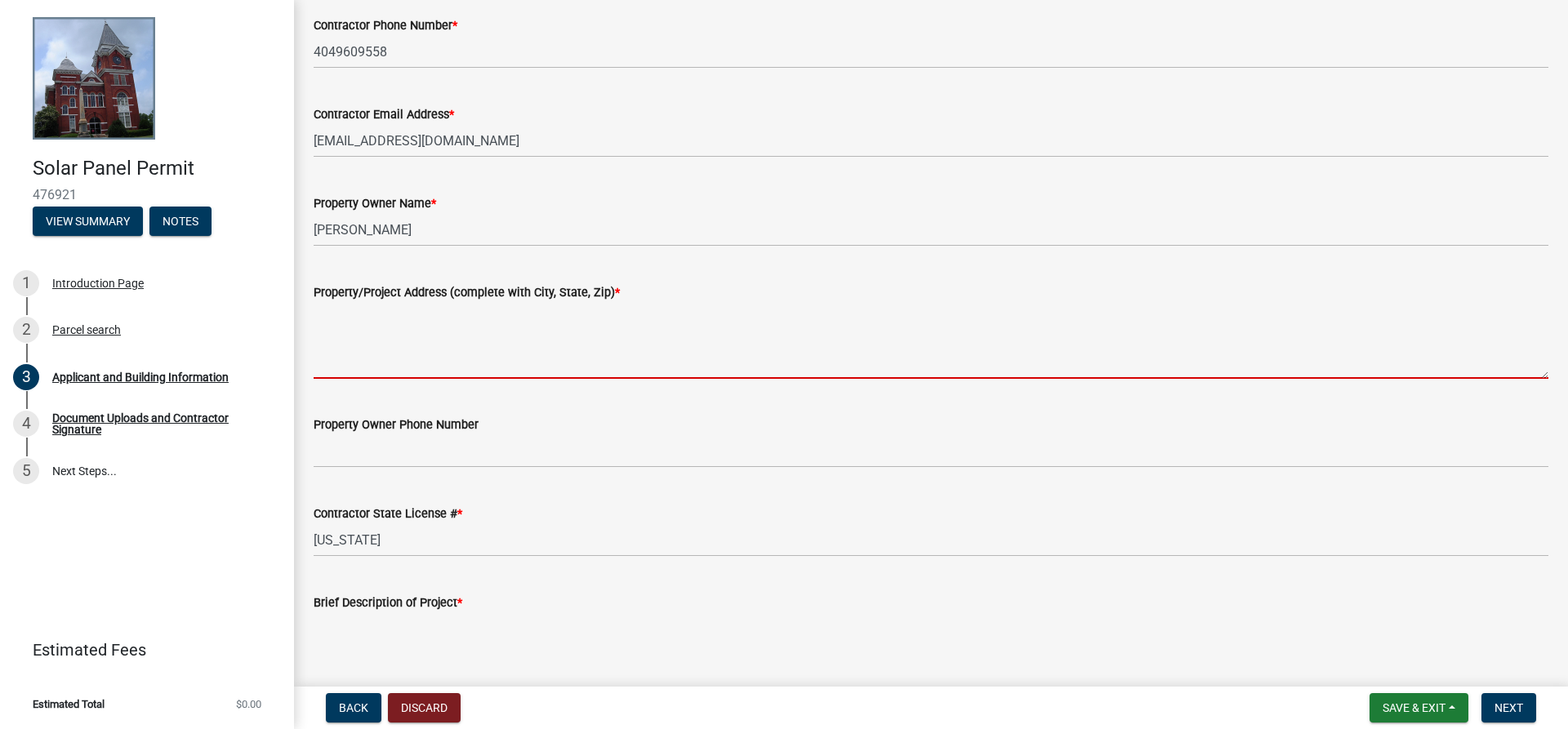
click at [470, 355] on textarea "Property/Project Address (complete with City, State, Zip) *" at bounding box center [931, 341] width 1235 height 77
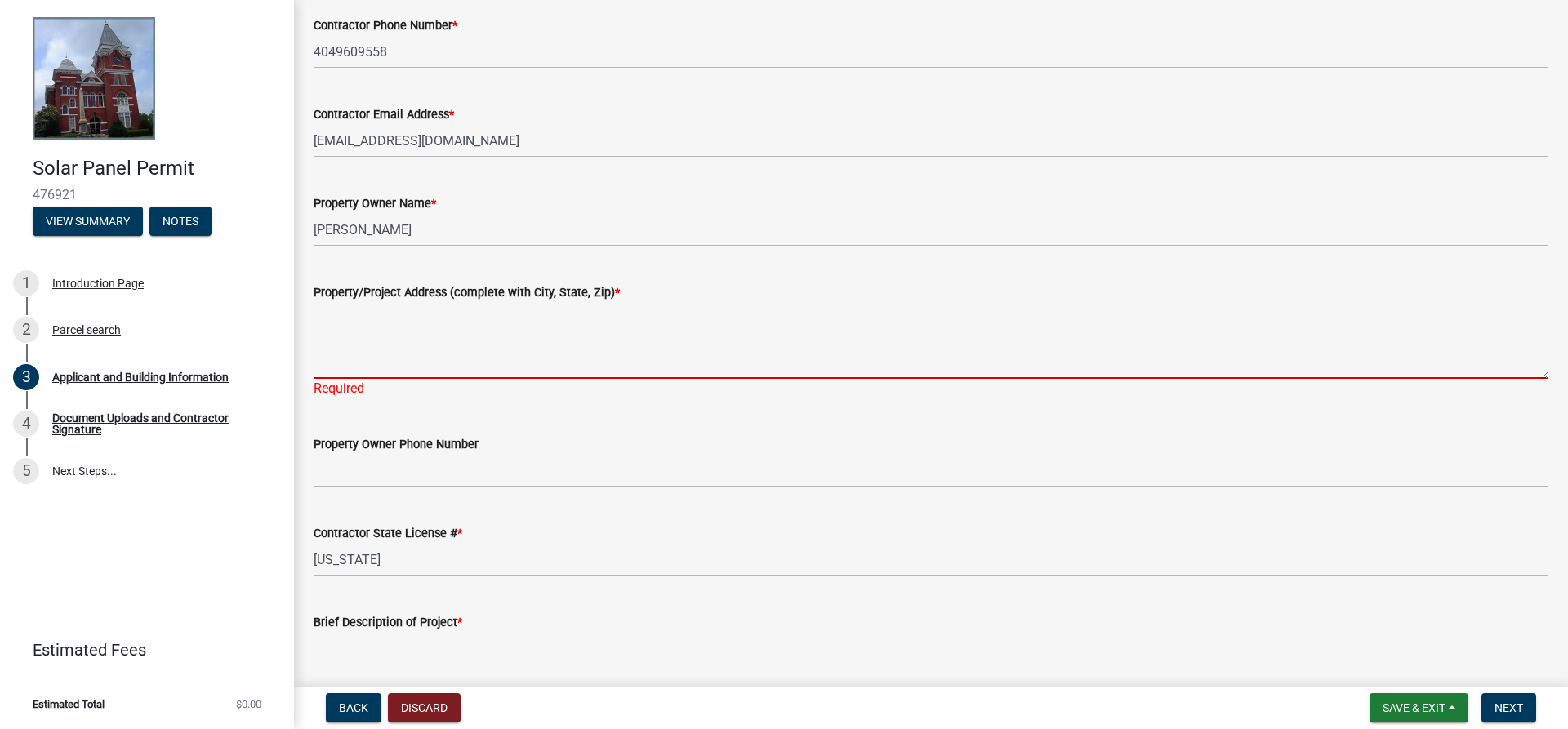
paste textarea "[STREET_ADDRESS][PERSON_NAME]"
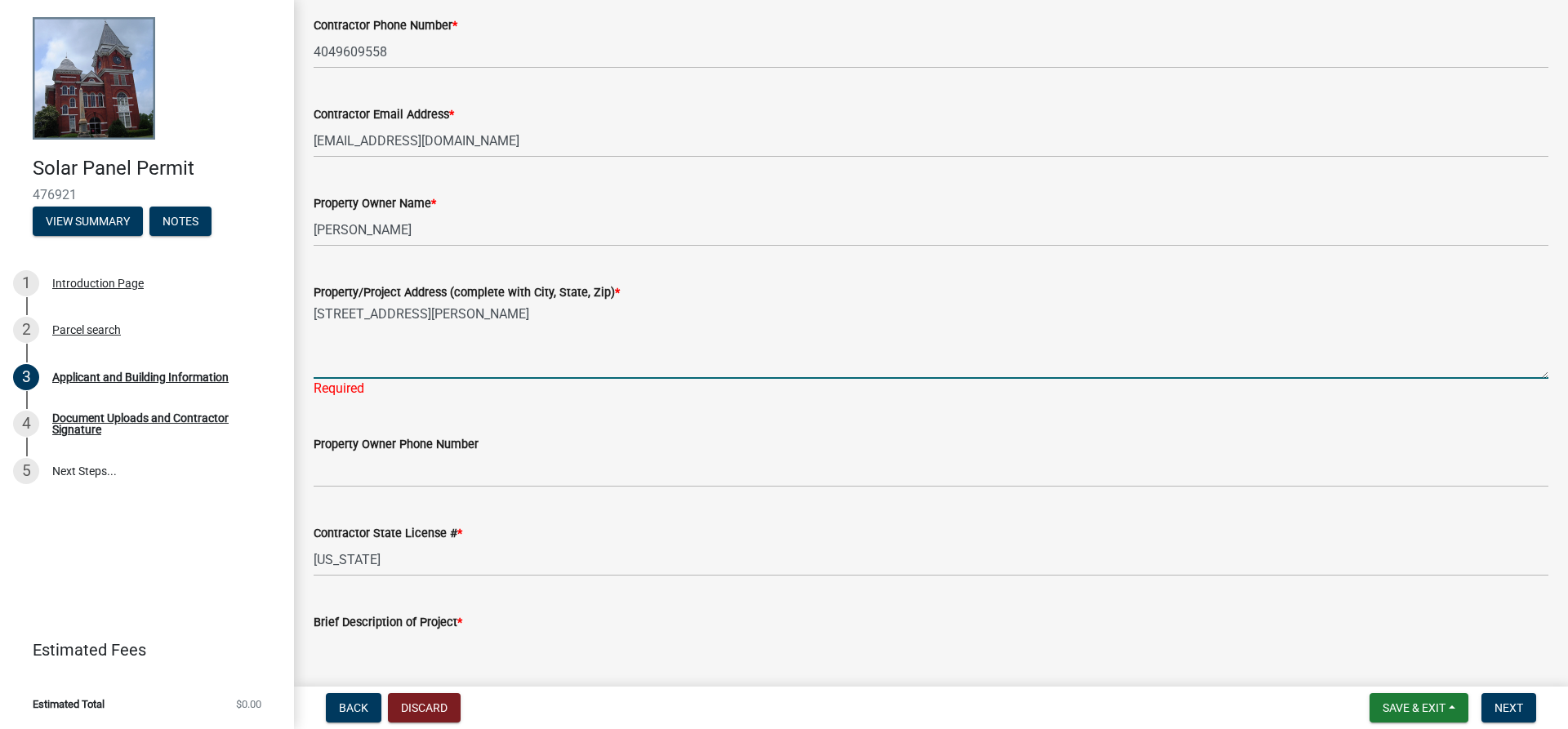
type textarea "[STREET_ADDRESS][PERSON_NAME]"
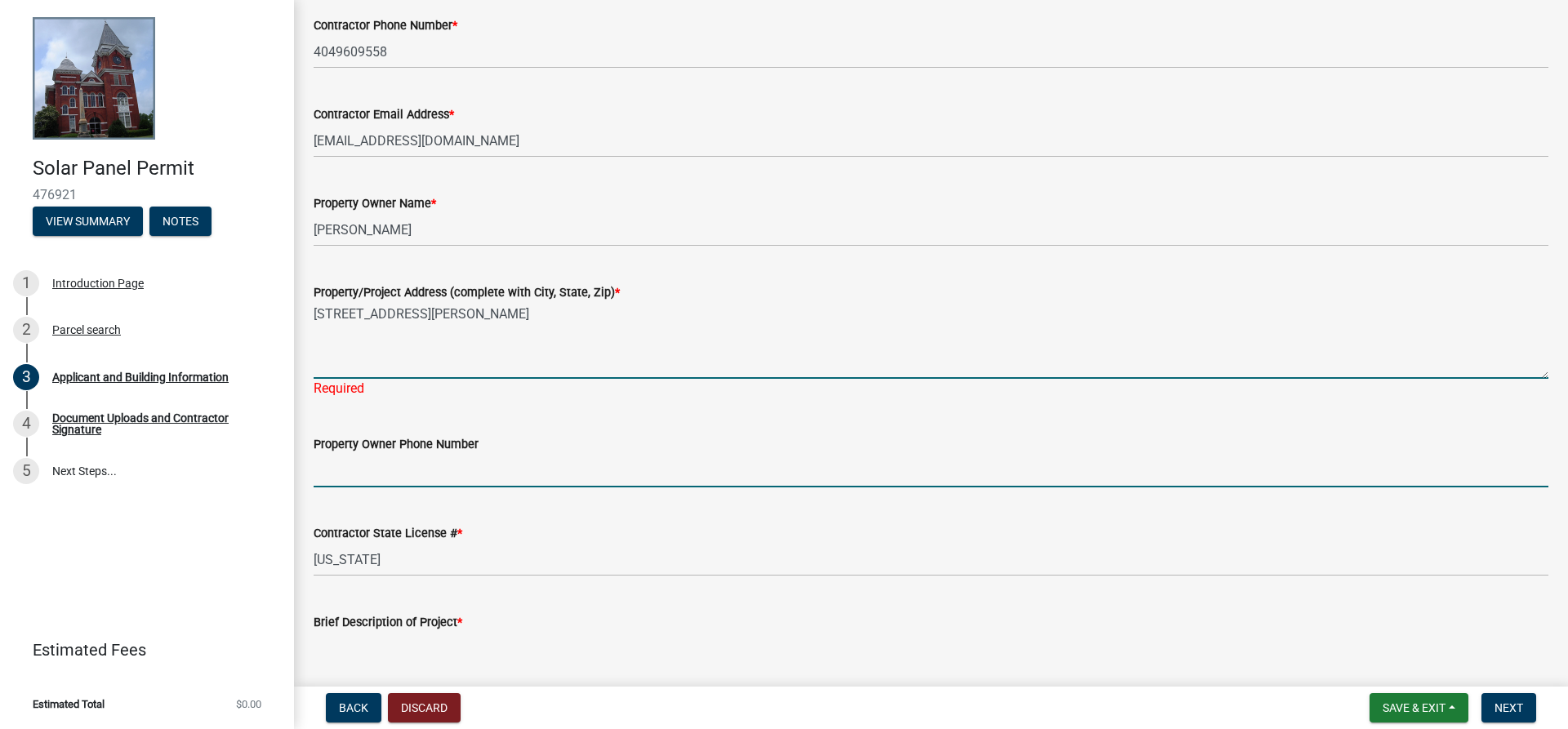
click at [520, 468] on wm-data-entity-input "Property Owner Phone Number" at bounding box center [931, 455] width 1235 height 89
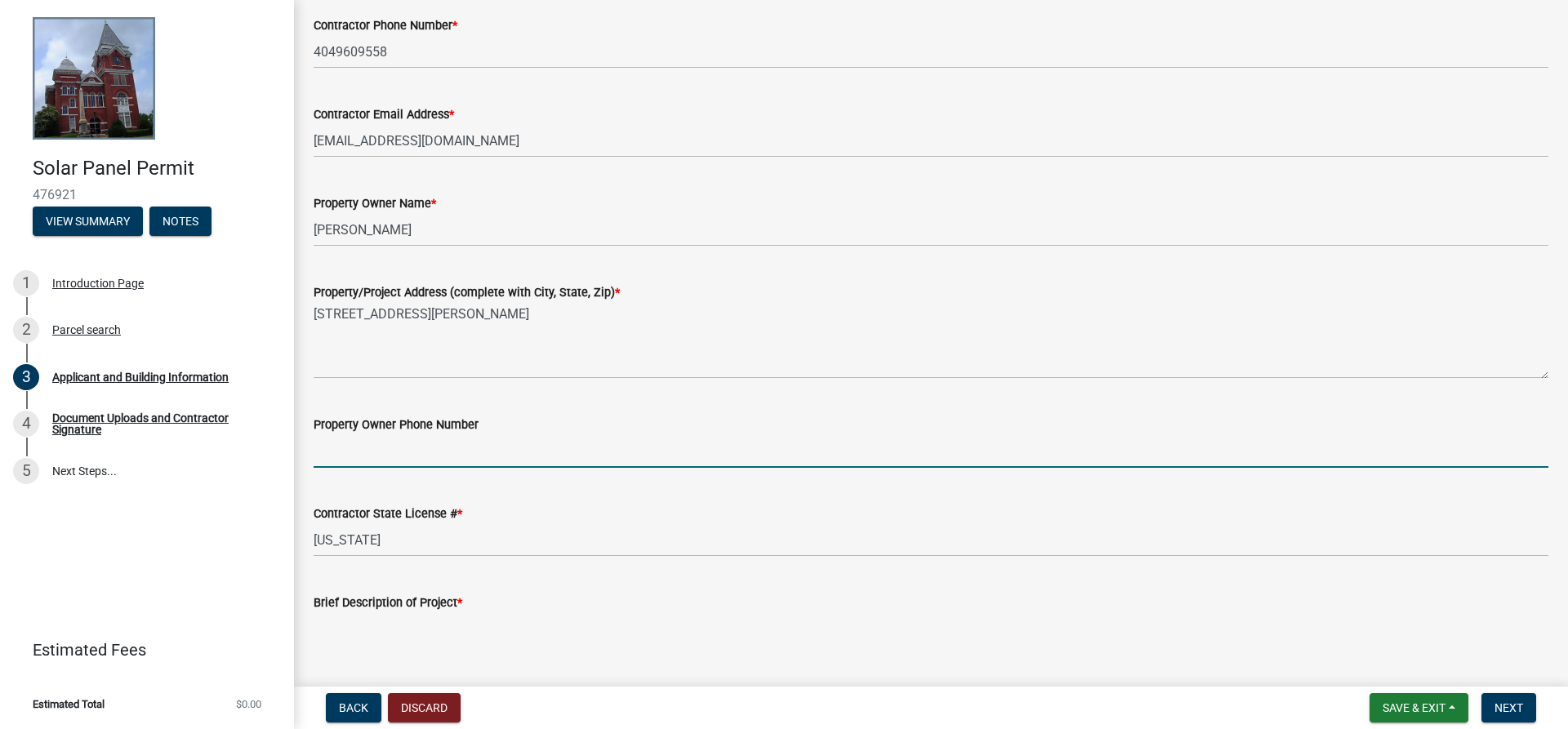
paste input "[PHONE_NUMBER]"
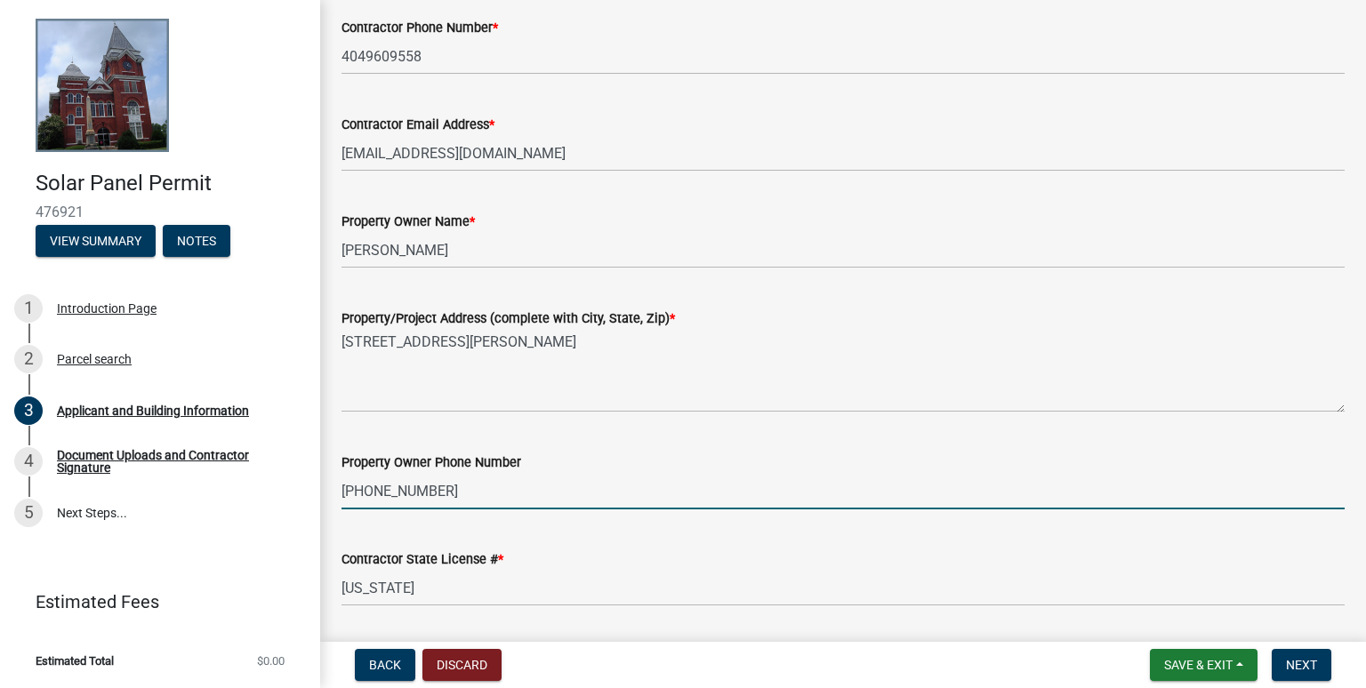
type input "[PHONE_NUMBER]"
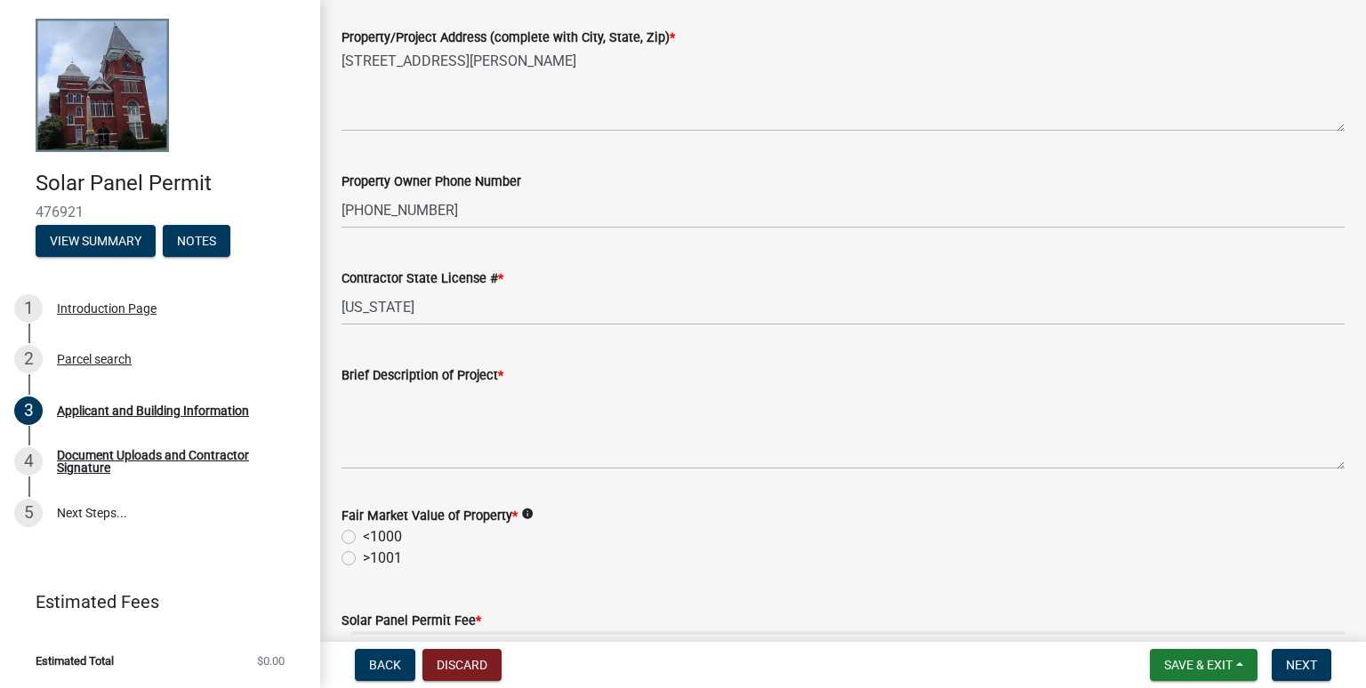
scroll to position [743, 0]
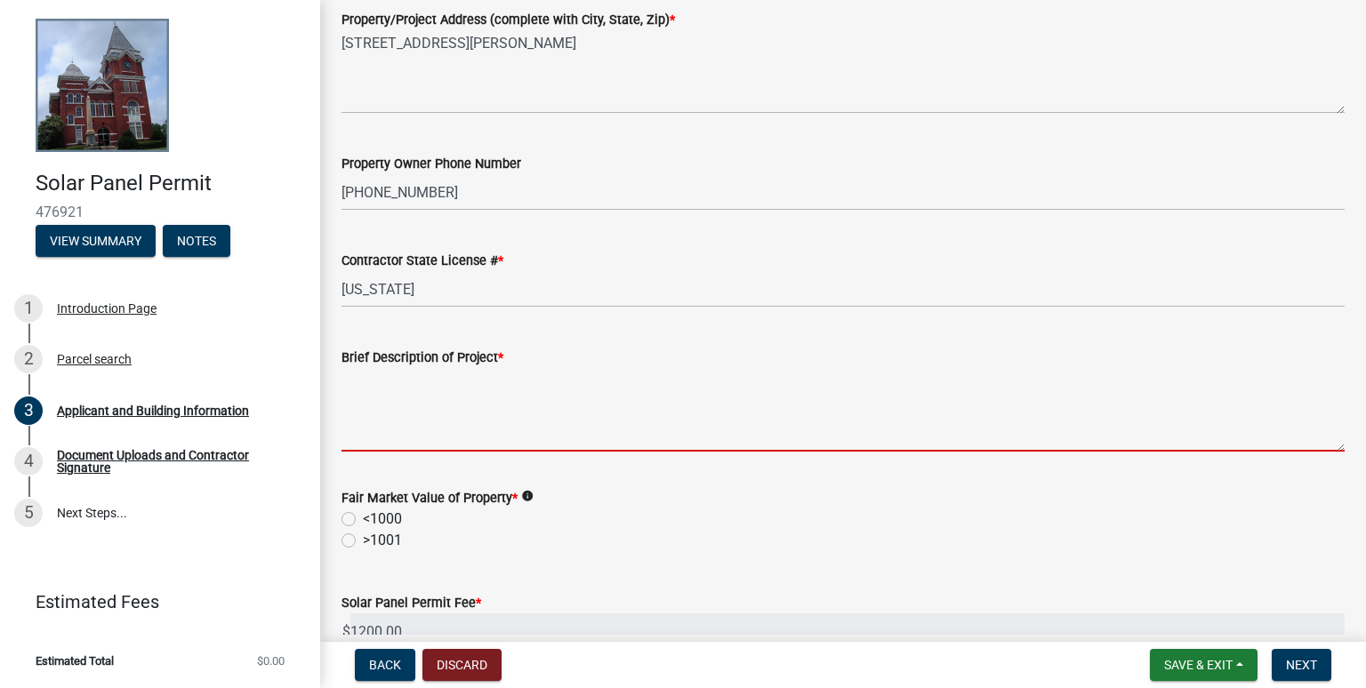
click at [755, 404] on textarea "Brief Description of Project *" at bounding box center [843, 410] width 1003 height 84
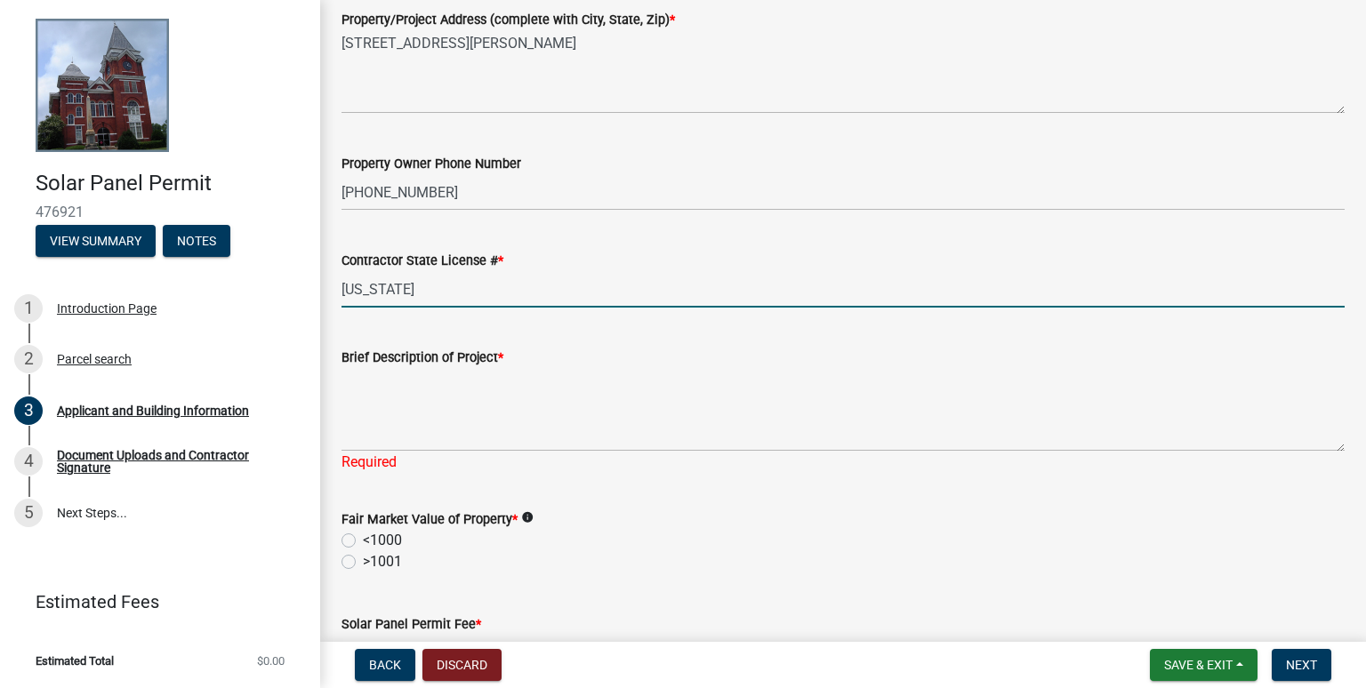
click at [487, 300] on input "[US_STATE]" at bounding box center [843, 289] width 1003 height 36
type input "EN218041"
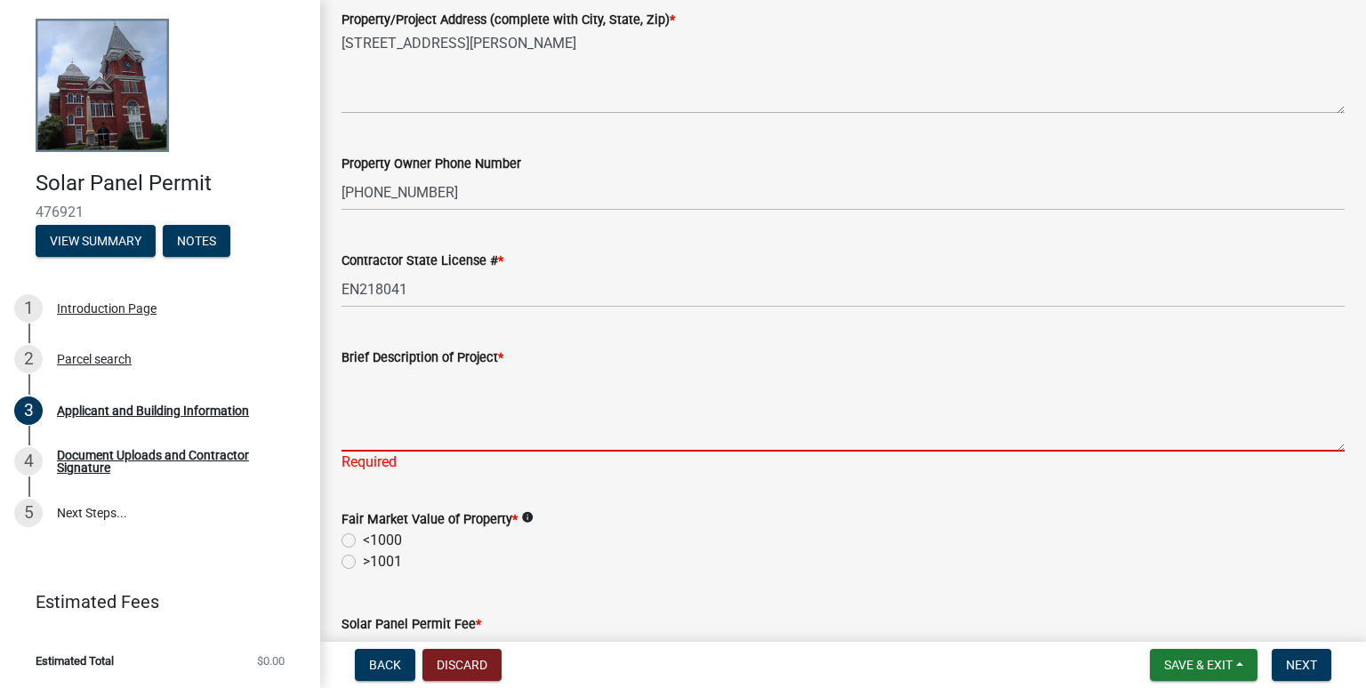
click at [430, 442] on textarea "Brief Description of Project *" at bounding box center [843, 410] width 1003 height 84
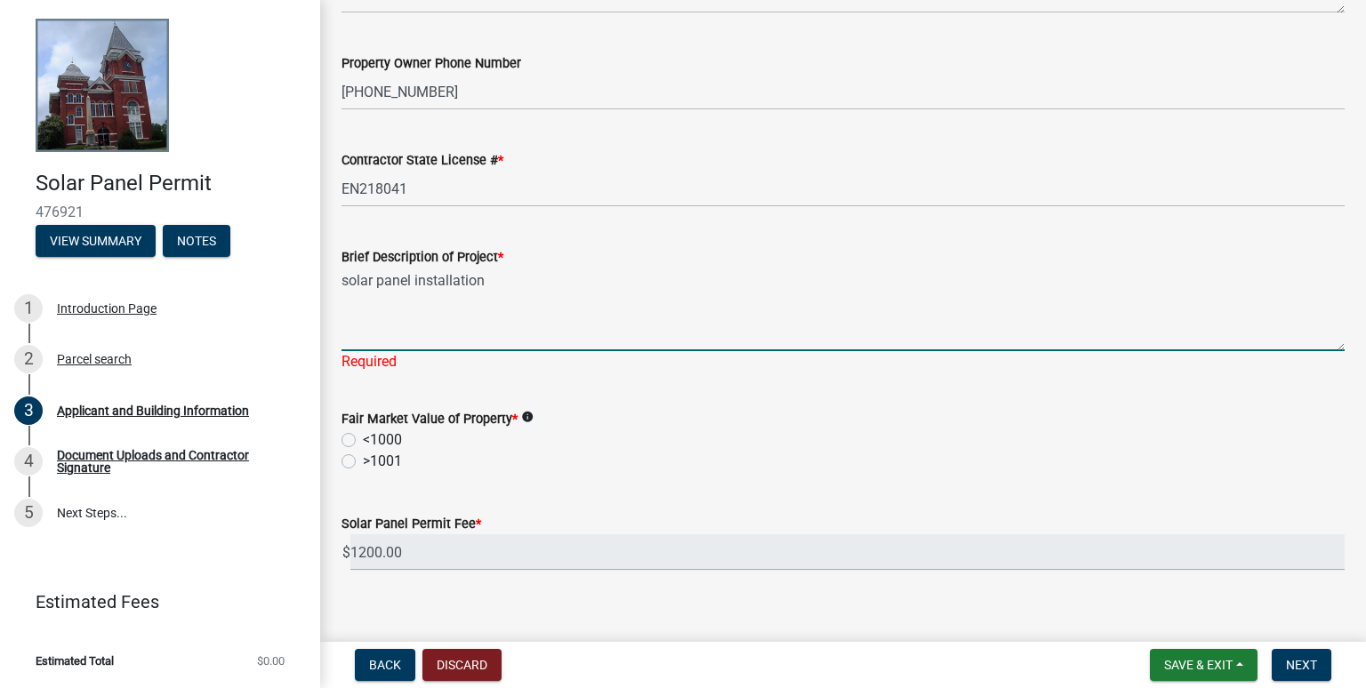
scroll to position [864, 0]
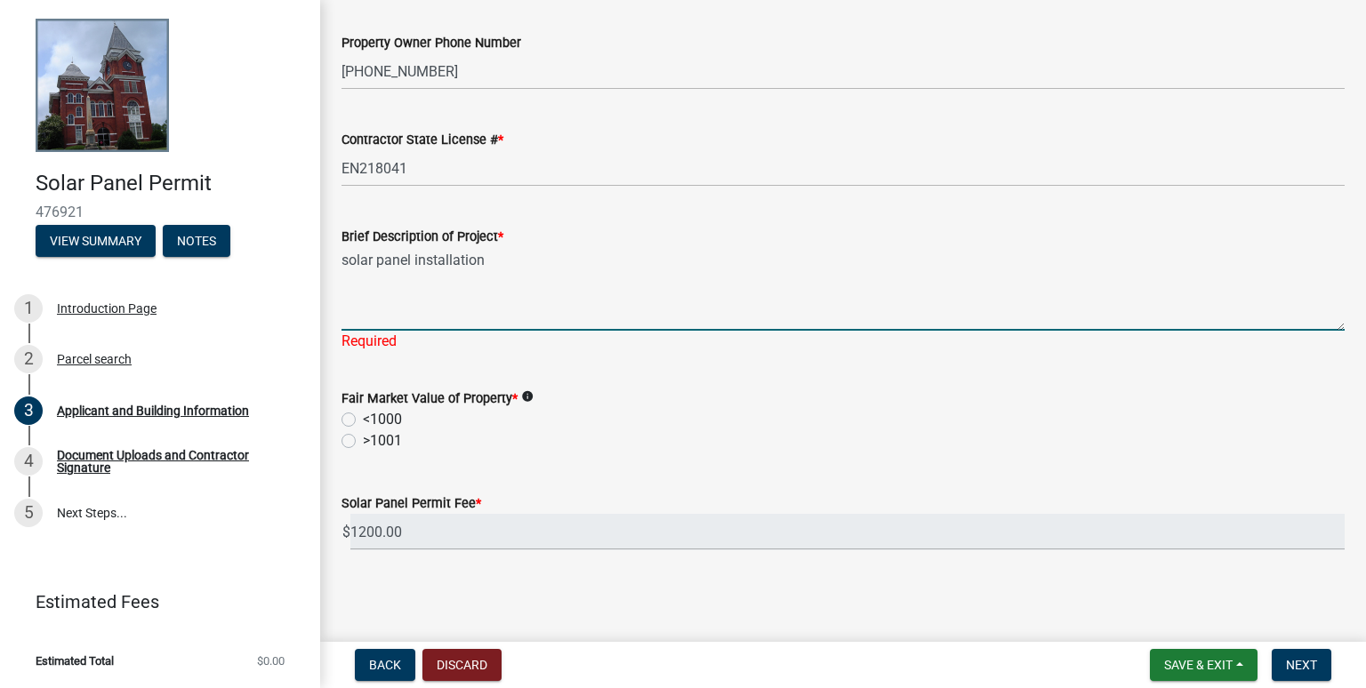
type textarea "solar panel installation"
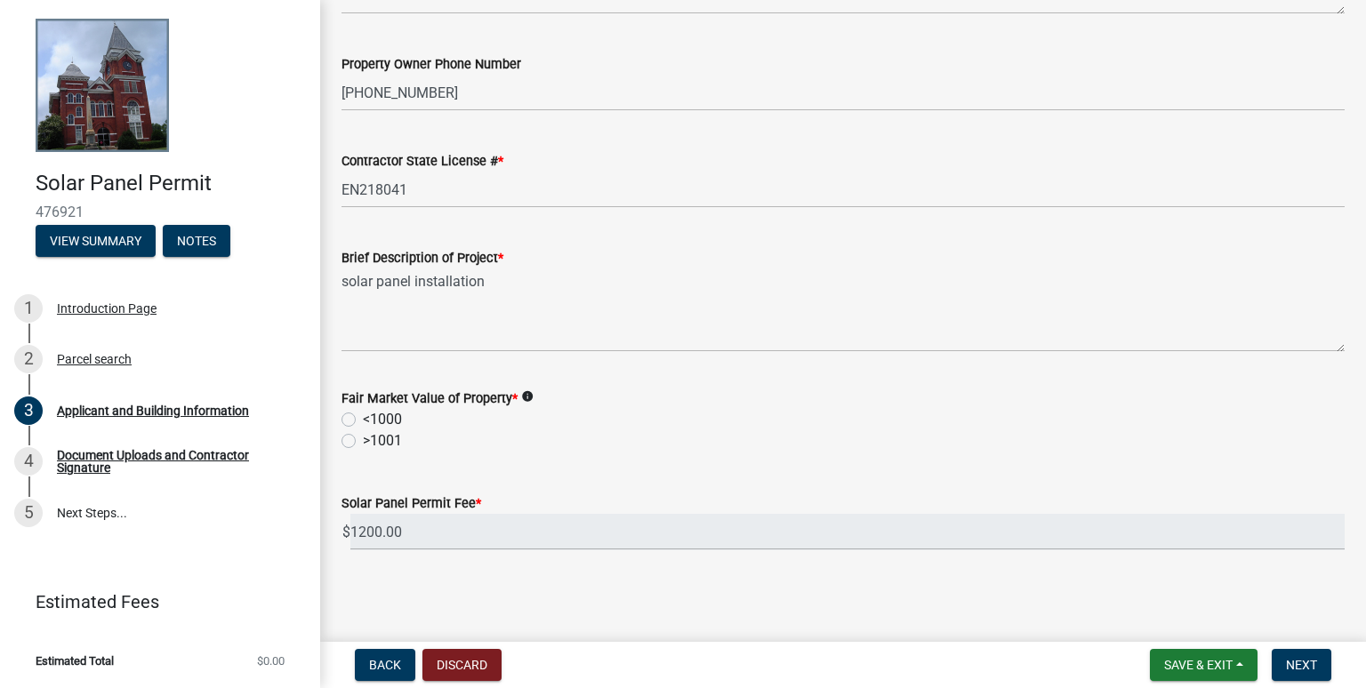
click at [363, 417] on label "<1000" at bounding box center [382, 419] width 39 height 21
click at [363, 417] on input "<1000" at bounding box center [369, 415] width 12 height 12
radio input "true"
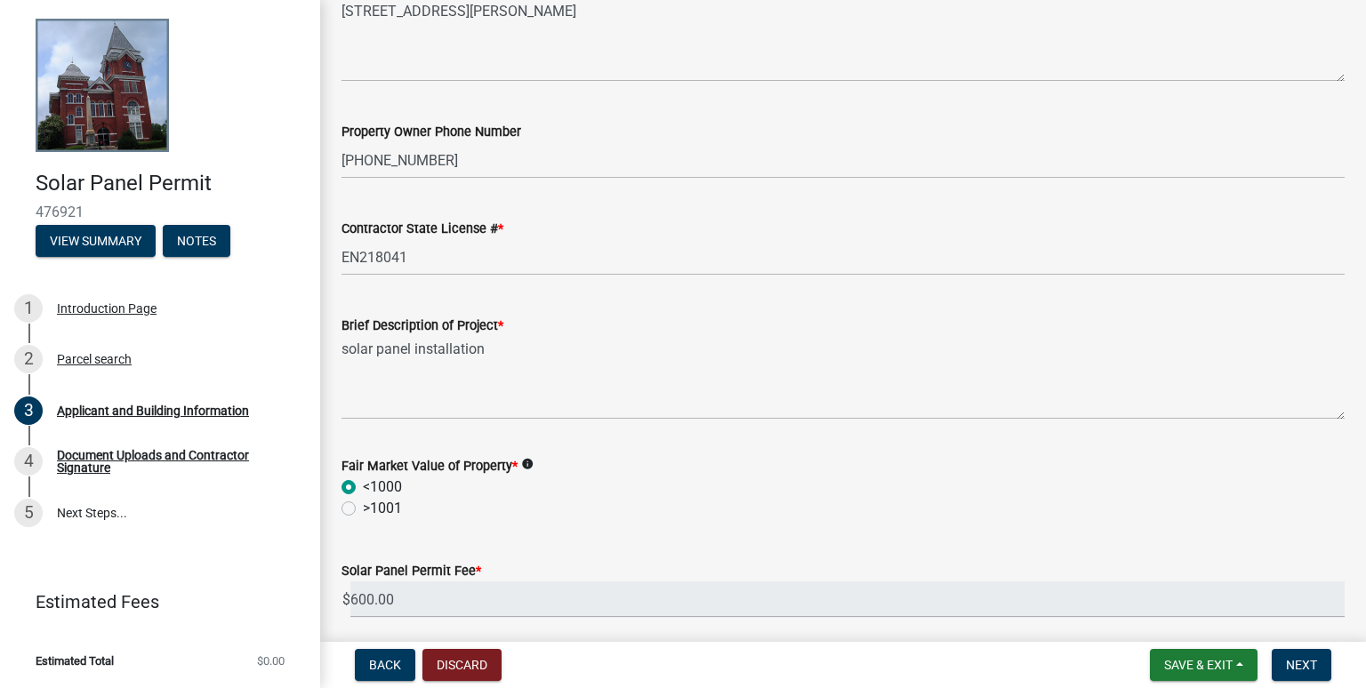
scroll to position [843, 0]
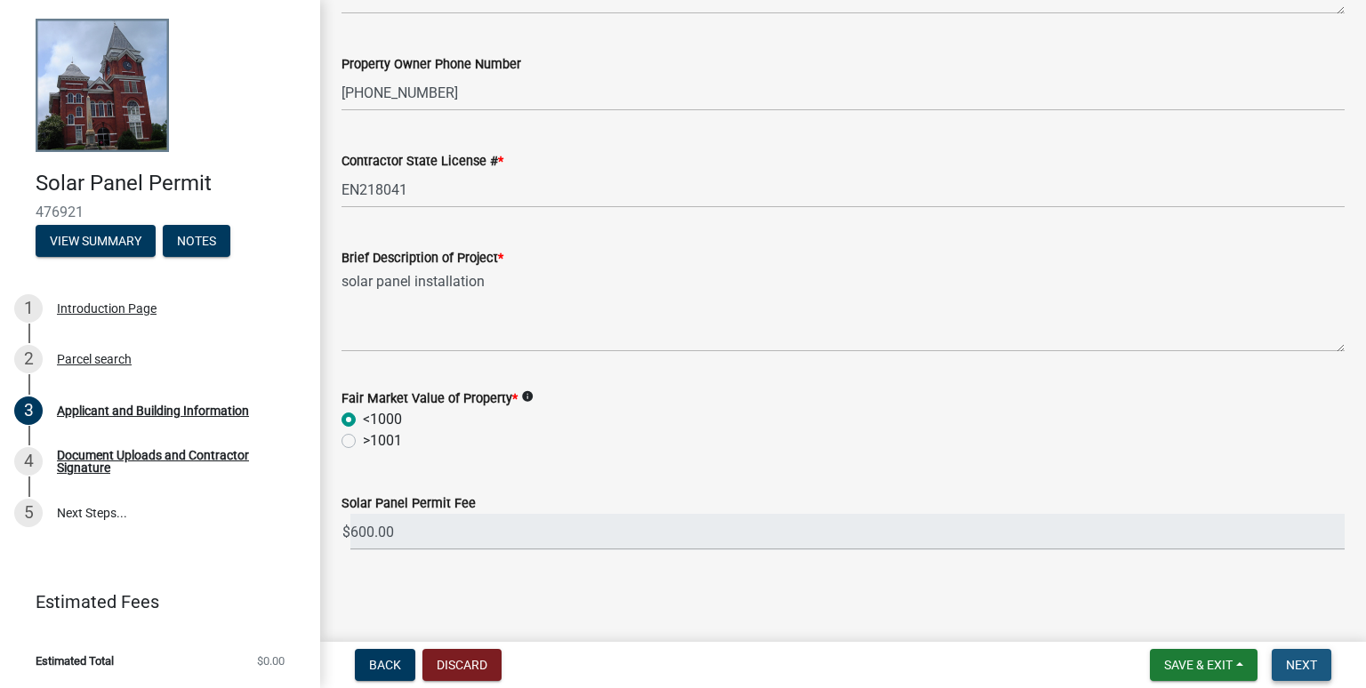
click at [1322, 659] on button "Next" at bounding box center [1302, 665] width 60 height 32
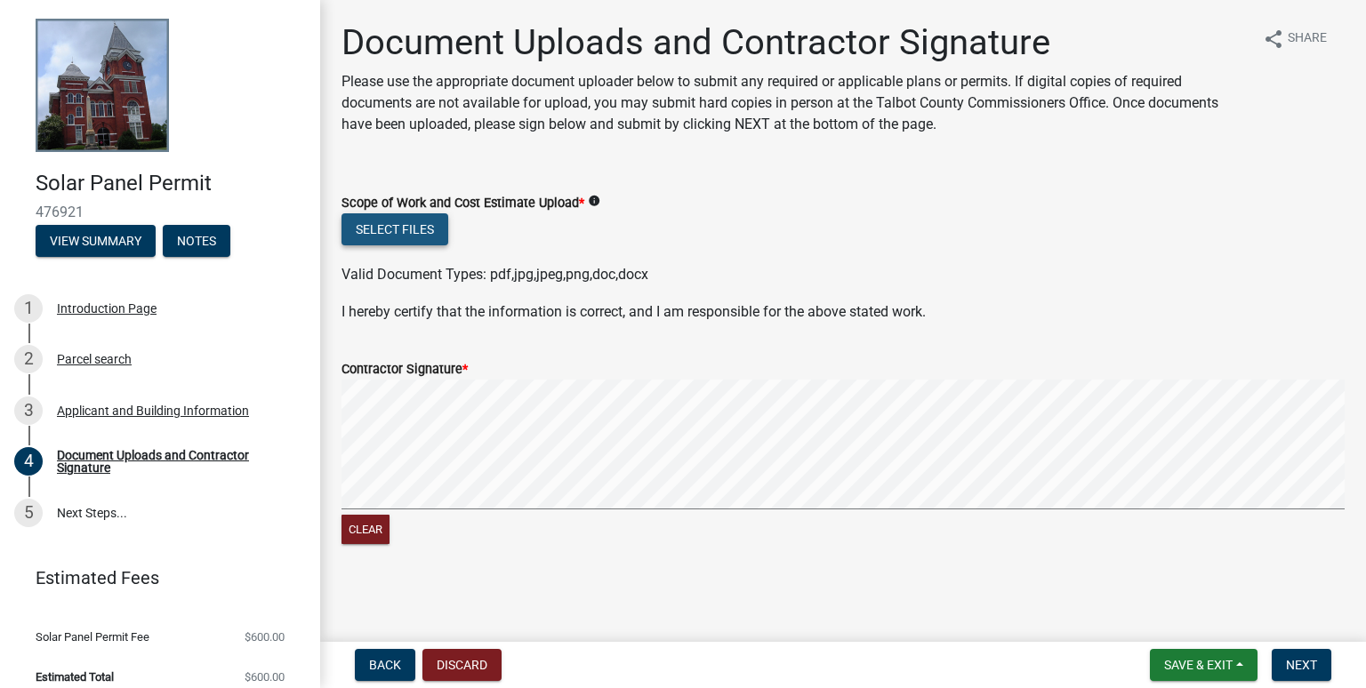
click at [429, 226] on button "Select files" at bounding box center [395, 229] width 107 height 32
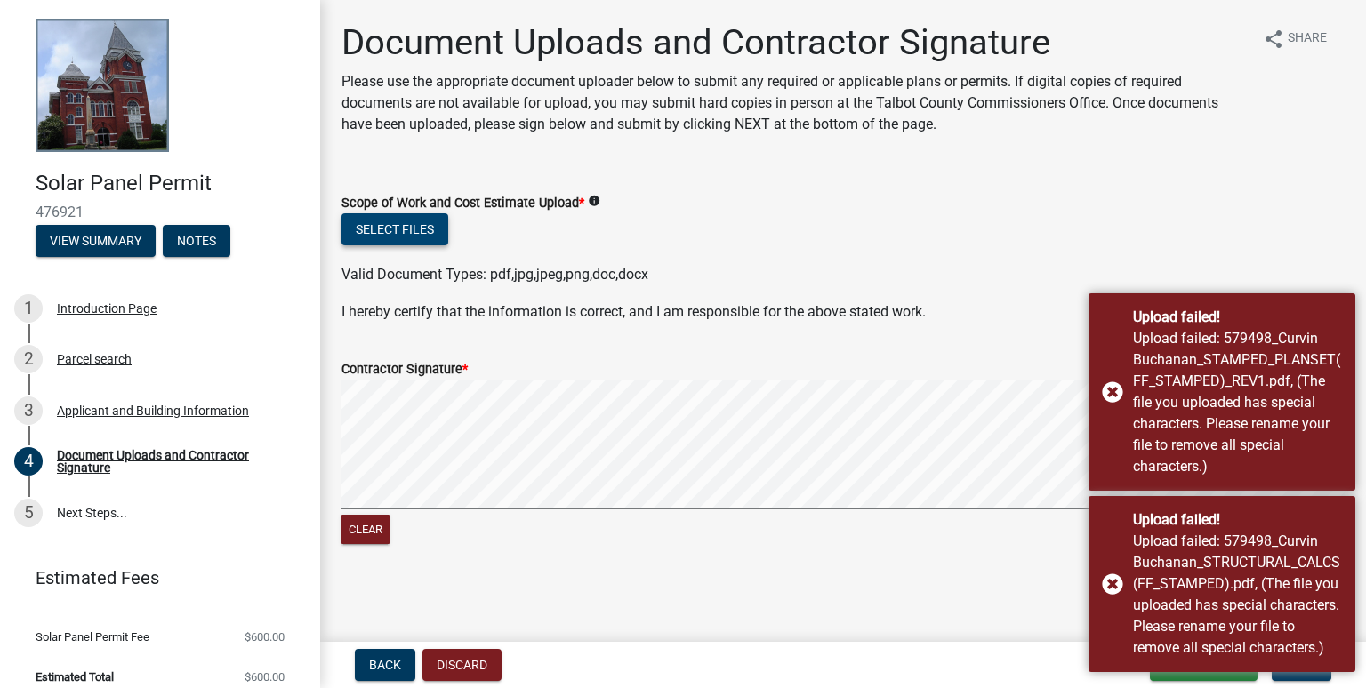
click at [717, 575] on div "Document Uploads and Contractor Signature Please use the appropriate document u…" at bounding box center [843, 300] width 1030 height 559
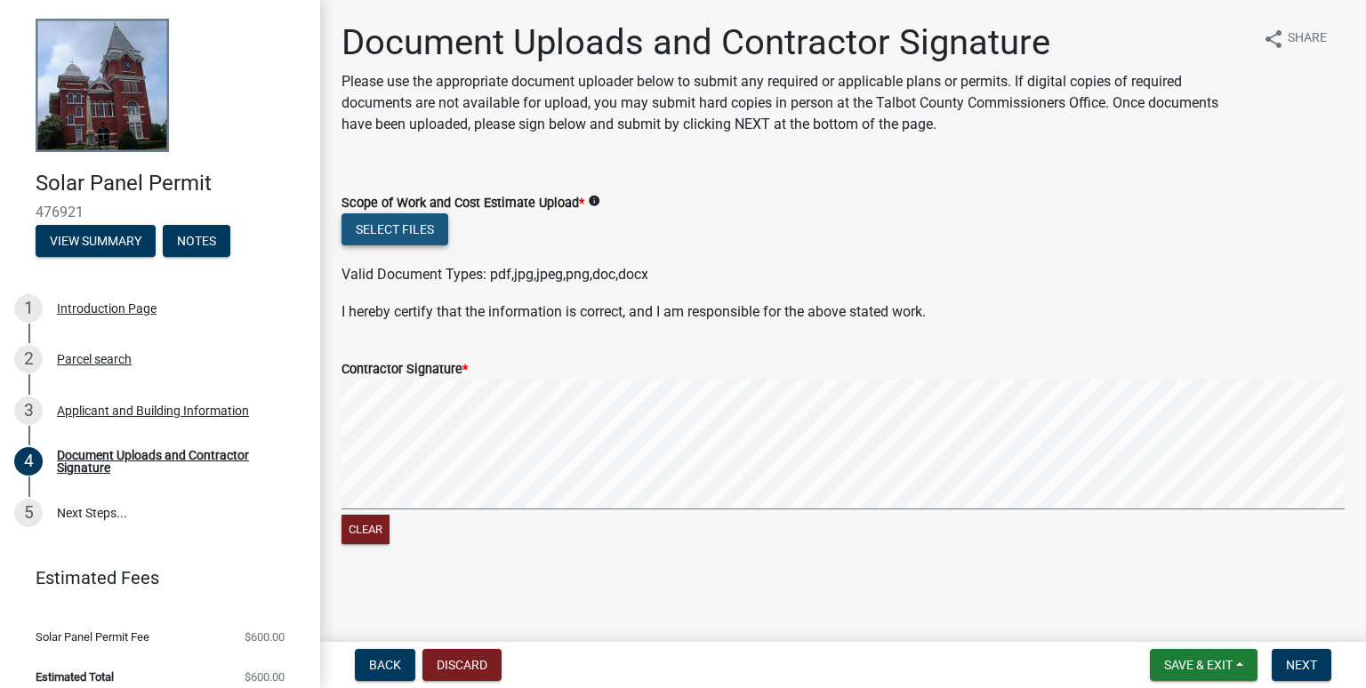
click at [402, 231] on button "Select files" at bounding box center [395, 229] width 107 height 32
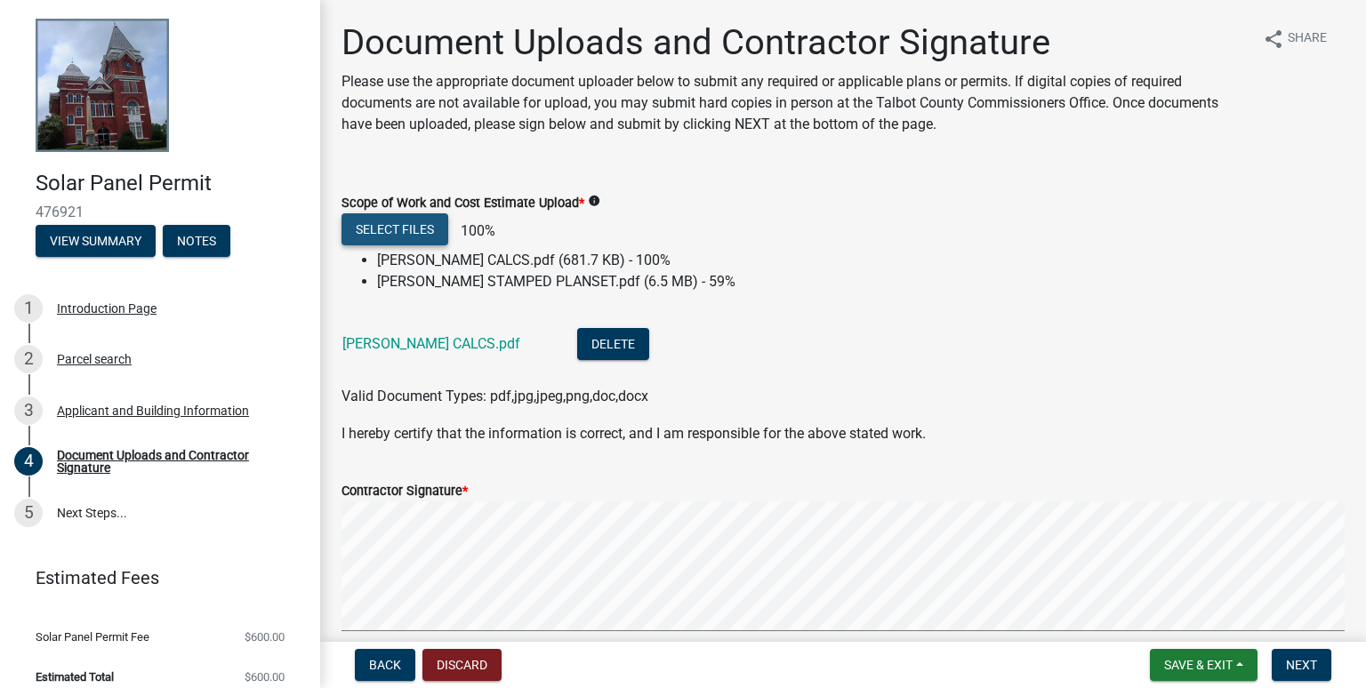
click at [402, 245] on button "Select files" at bounding box center [395, 229] width 107 height 32
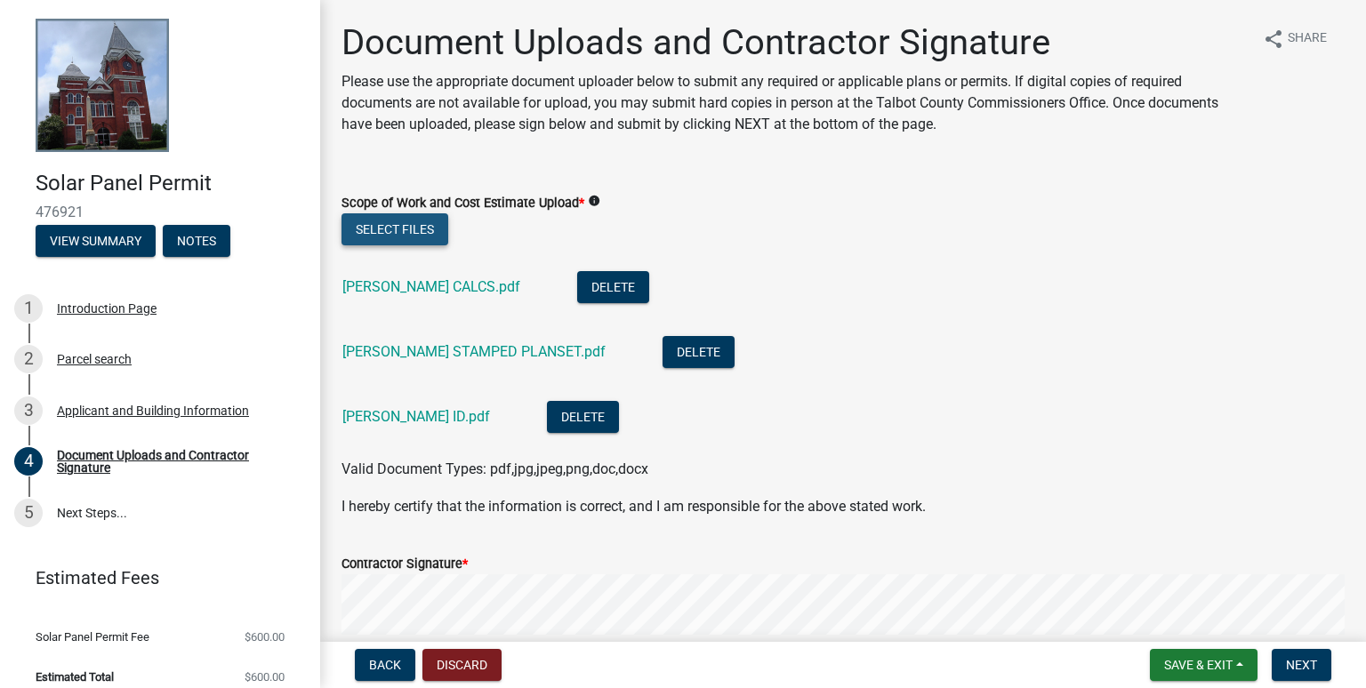
click at [399, 221] on button "Select files" at bounding box center [395, 229] width 107 height 32
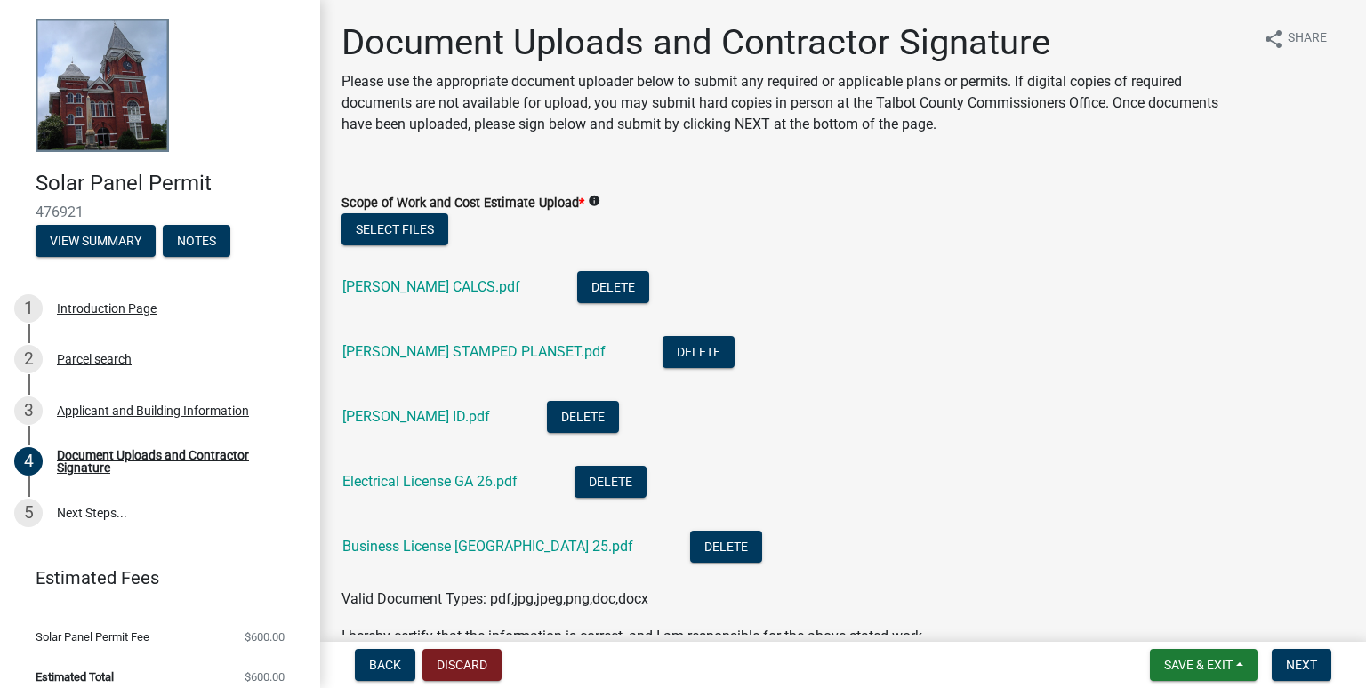
click at [798, 327] on li "[PERSON_NAME] STAMPED PLANSET.pdf Delete" at bounding box center [843, 354] width 1003 height 65
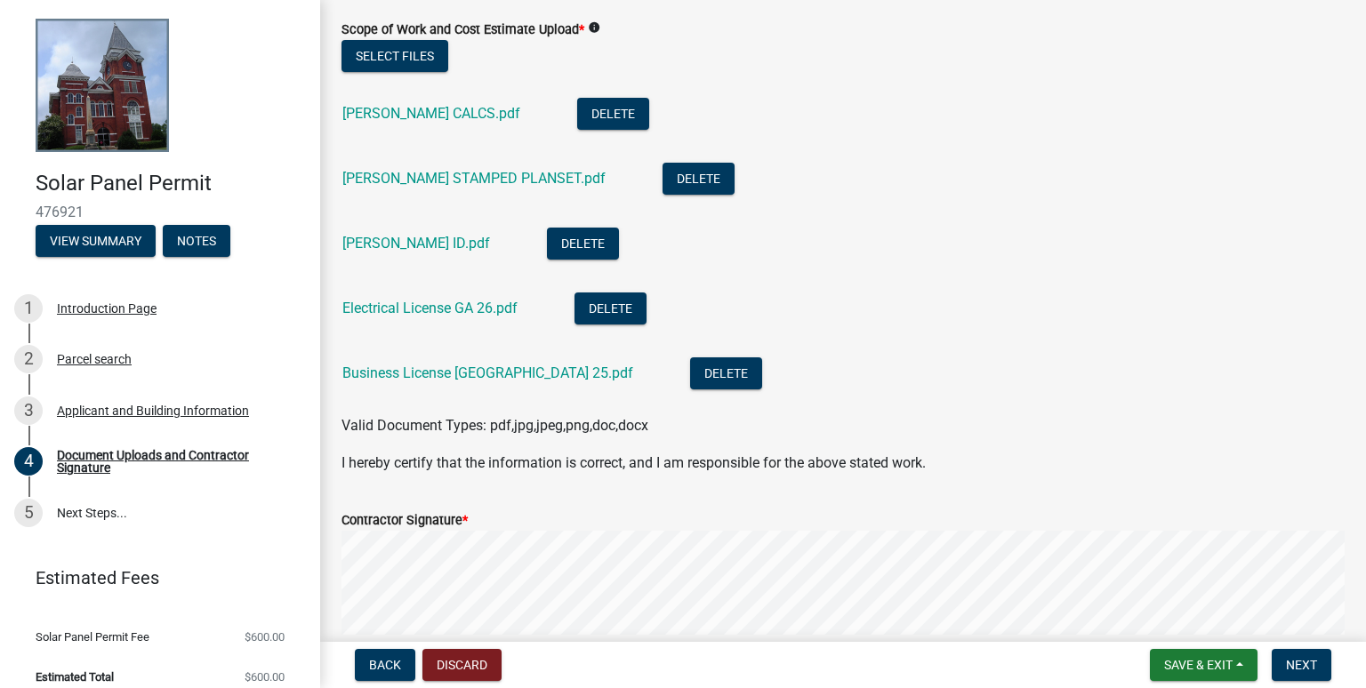
scroll to position [178, 0]
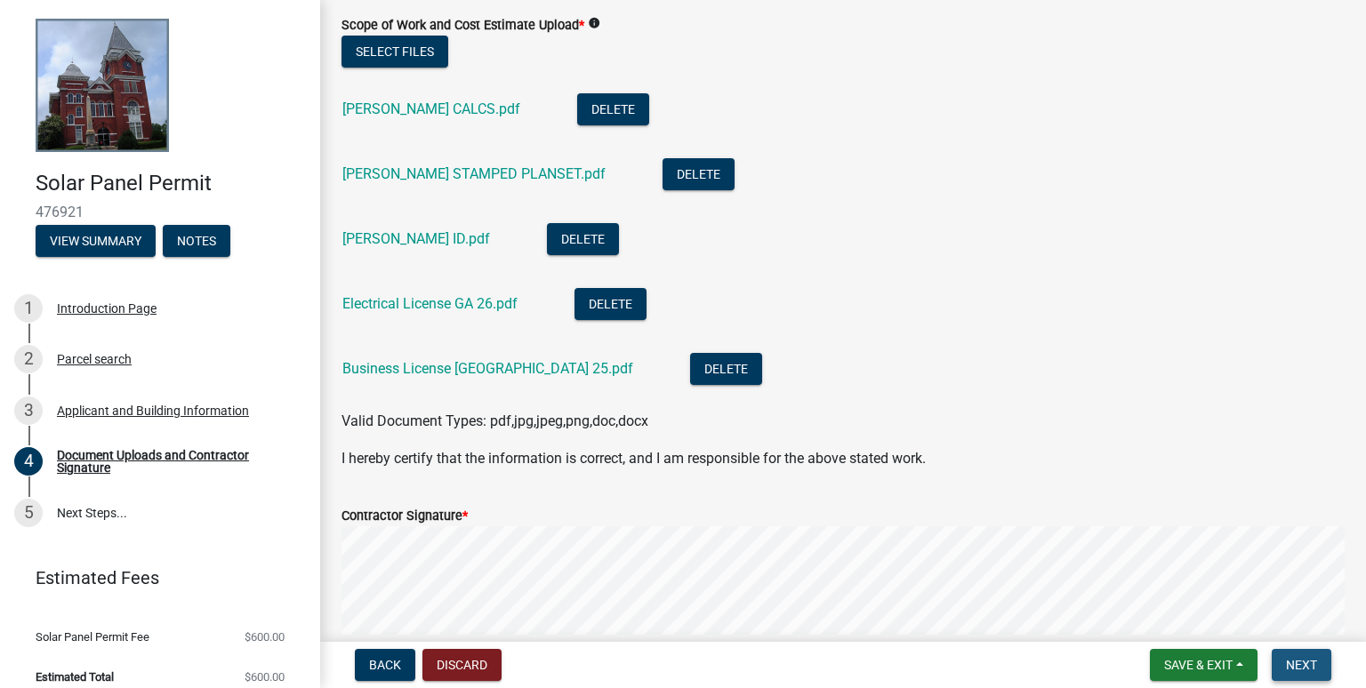
click at [1290, 660] on span "Next" at bounding box center [1301, 665] width 31 height 14
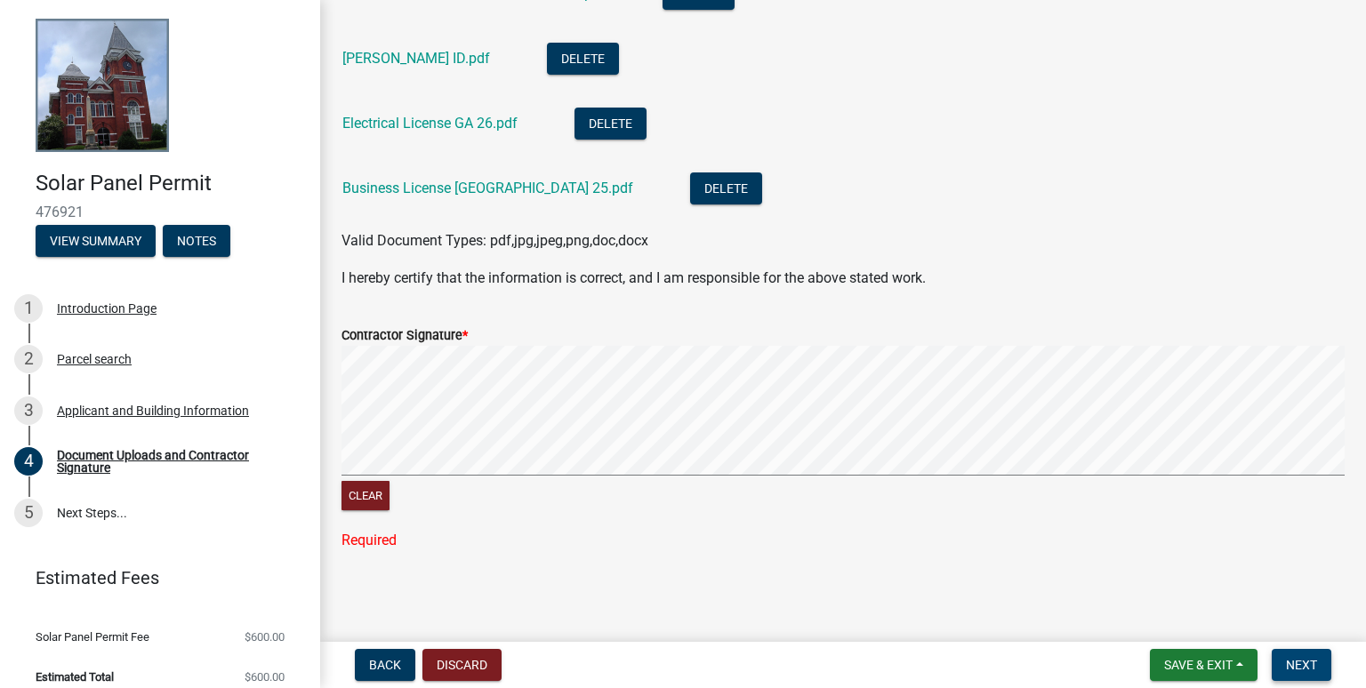
scroll to position [324, 0]
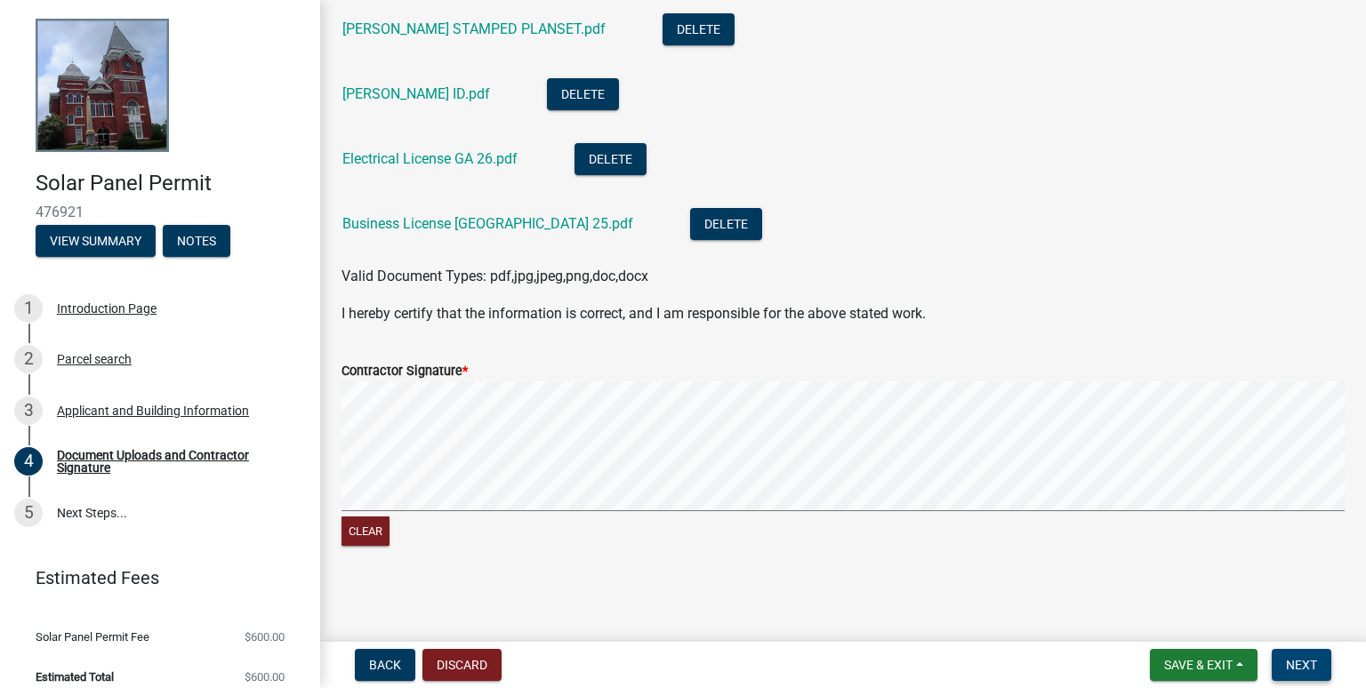
click at [1306, 671] on span "Next" at bounding box center [1301, 665] width 31 height 14
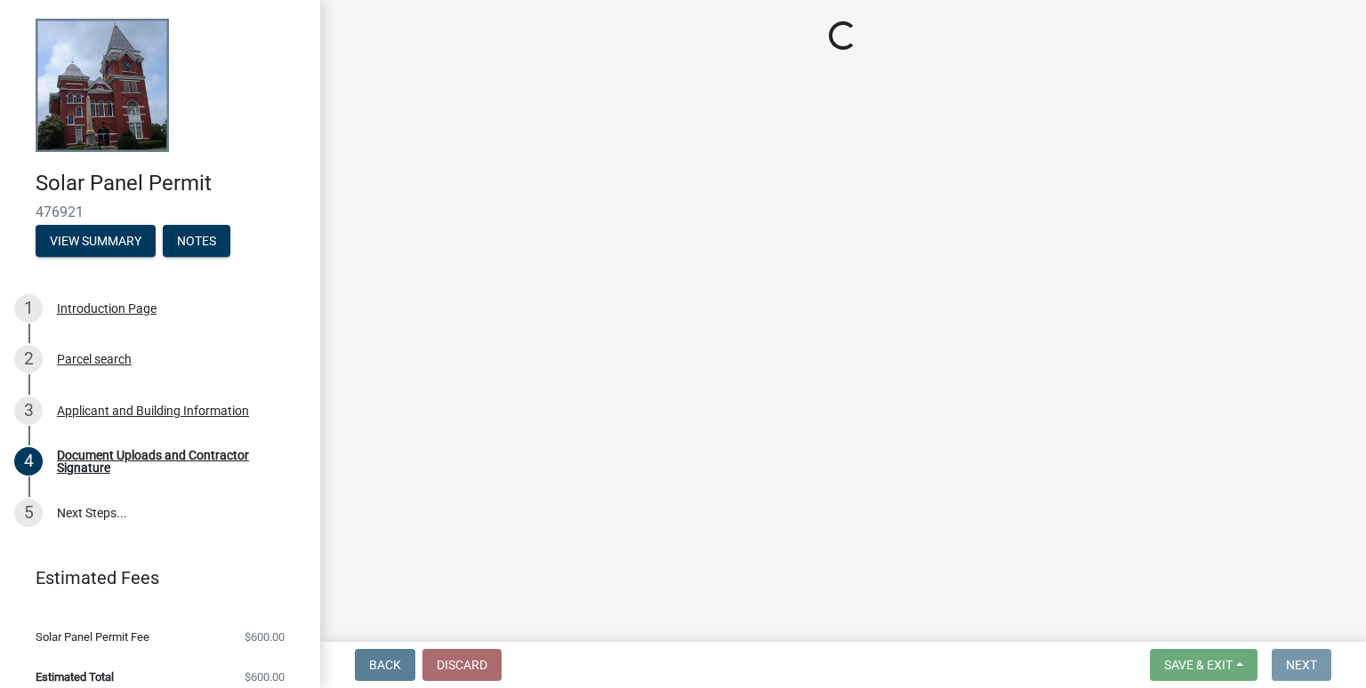
scroll to position [0, 0]
